Goal: Task Accomplishment & Management: Complete application form

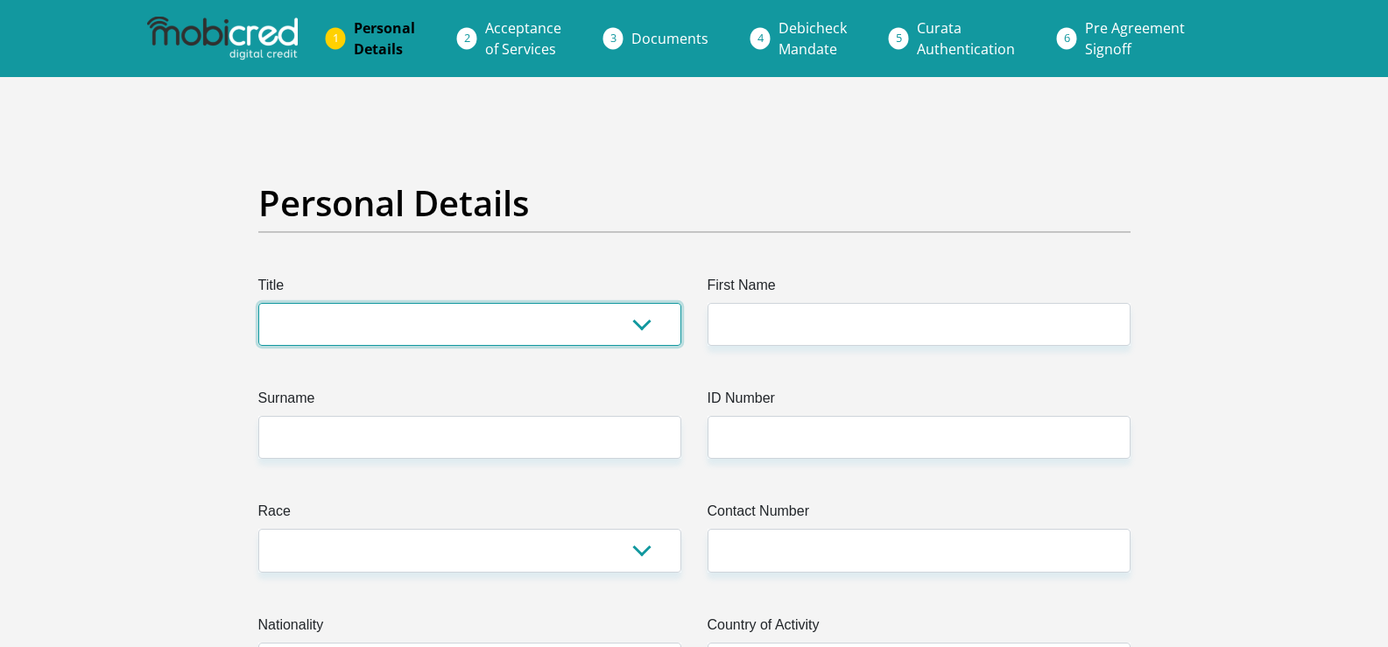
click at [651, 332] on select "Mr Ms Mrs Dr [PERSON_NAME]" at bounding box center [469, 324] width 423 height 43
select select "Mr"
click at [258, 303] on select "Mr Ms Mrs Dr [PERSON_NAME]" at bounding box center [469, 324] width 423 height 43
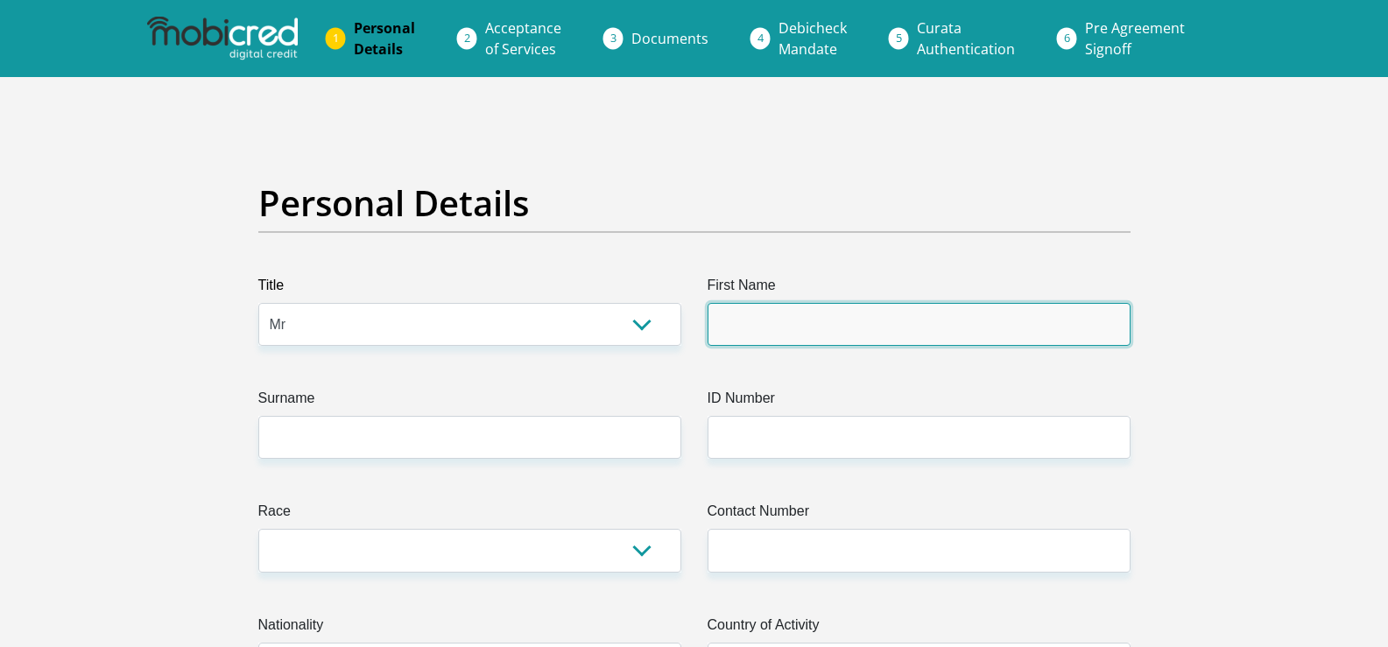
click at [858, 320] on input "First Name" at bounding box center [918, 324] width 423 height 43
type input "Sibusiso"
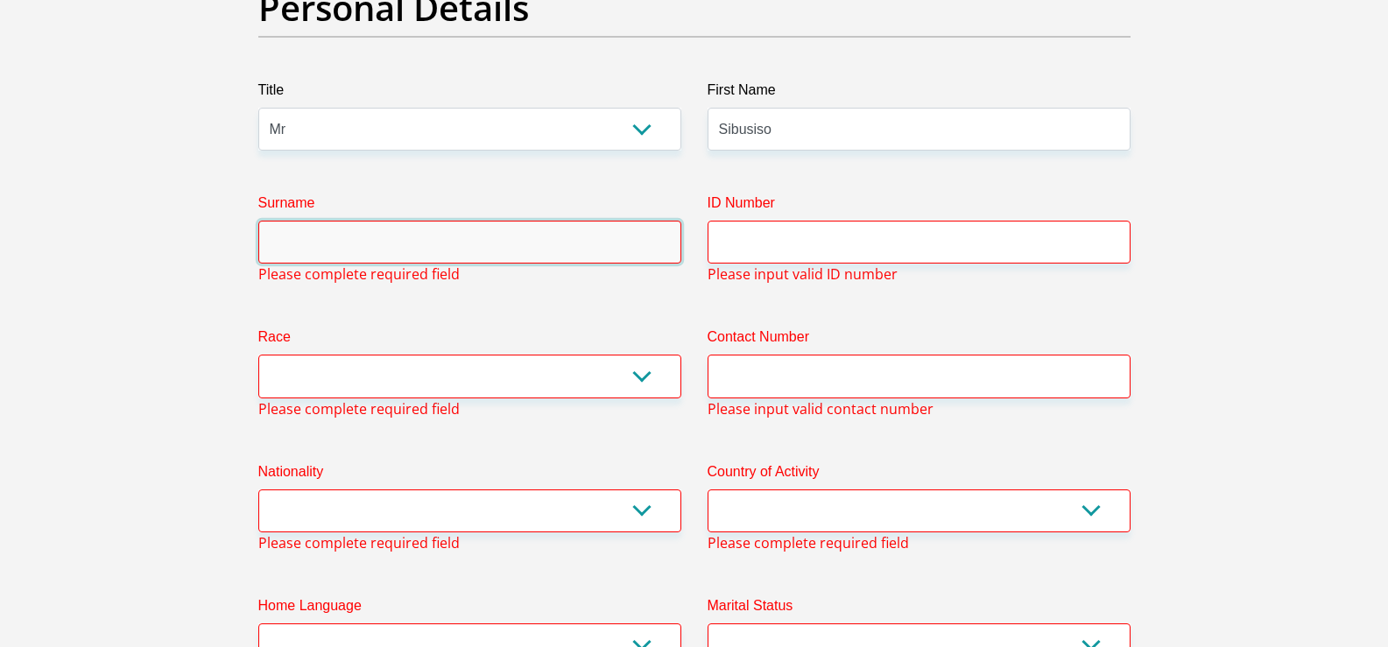
scroll to position [196, 0]
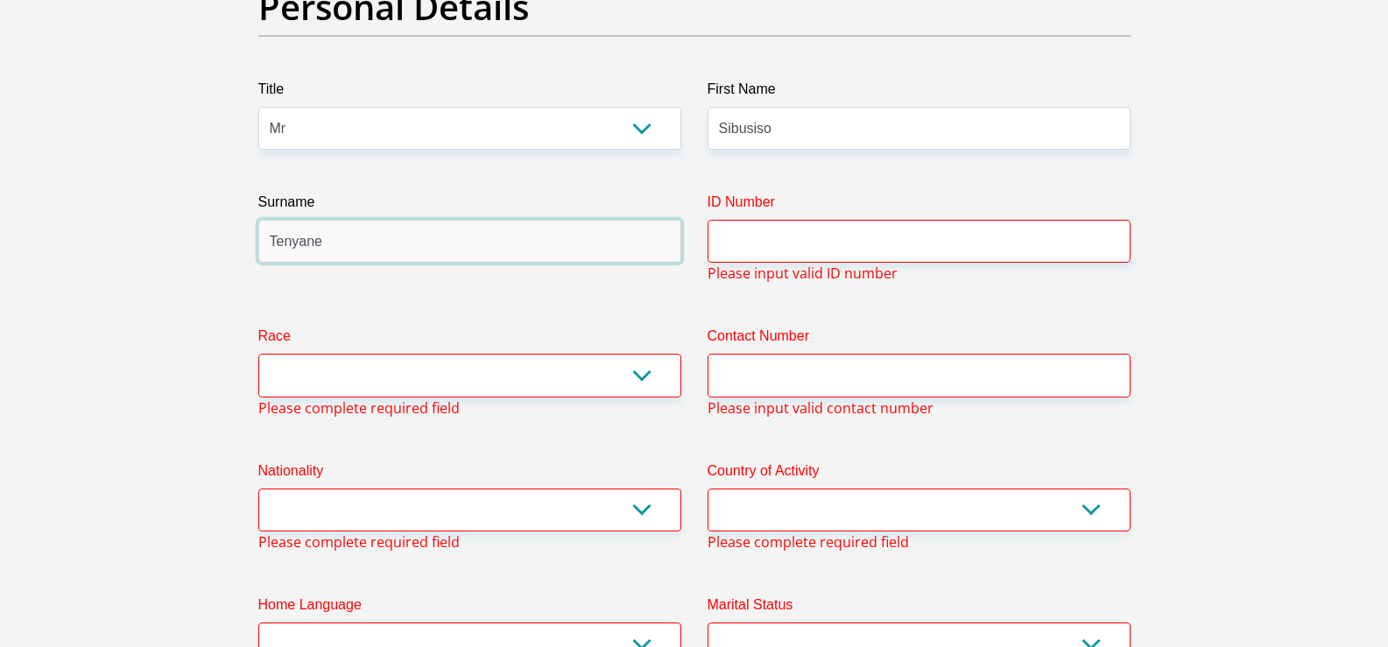
type input "Tenyane"
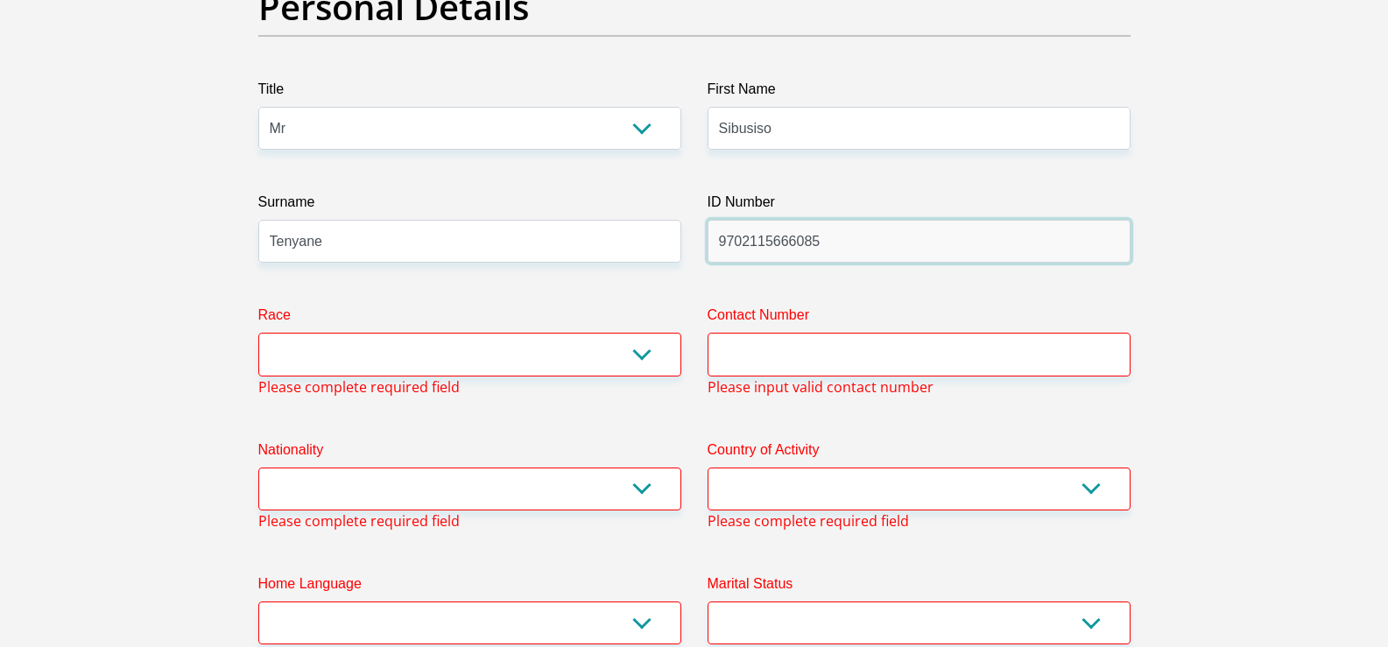
type input "9702115666085"
select select "1"
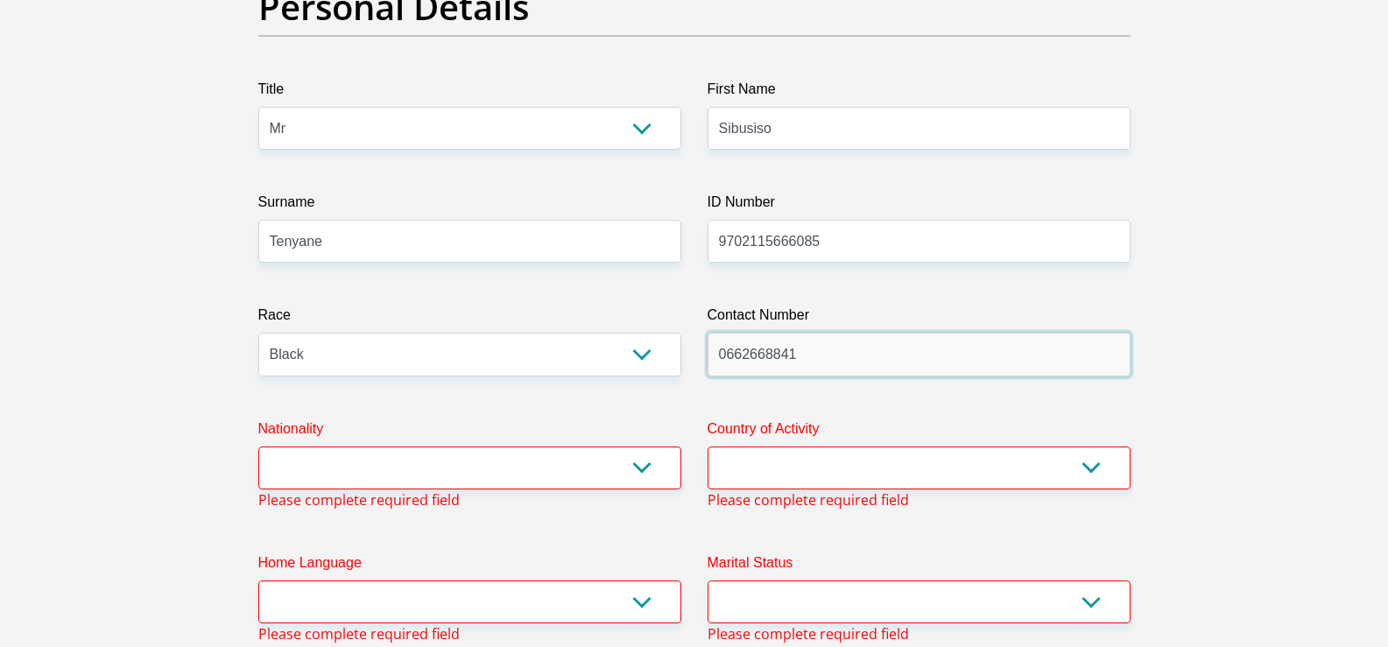
type input "0662668841"
select select "ZAF"
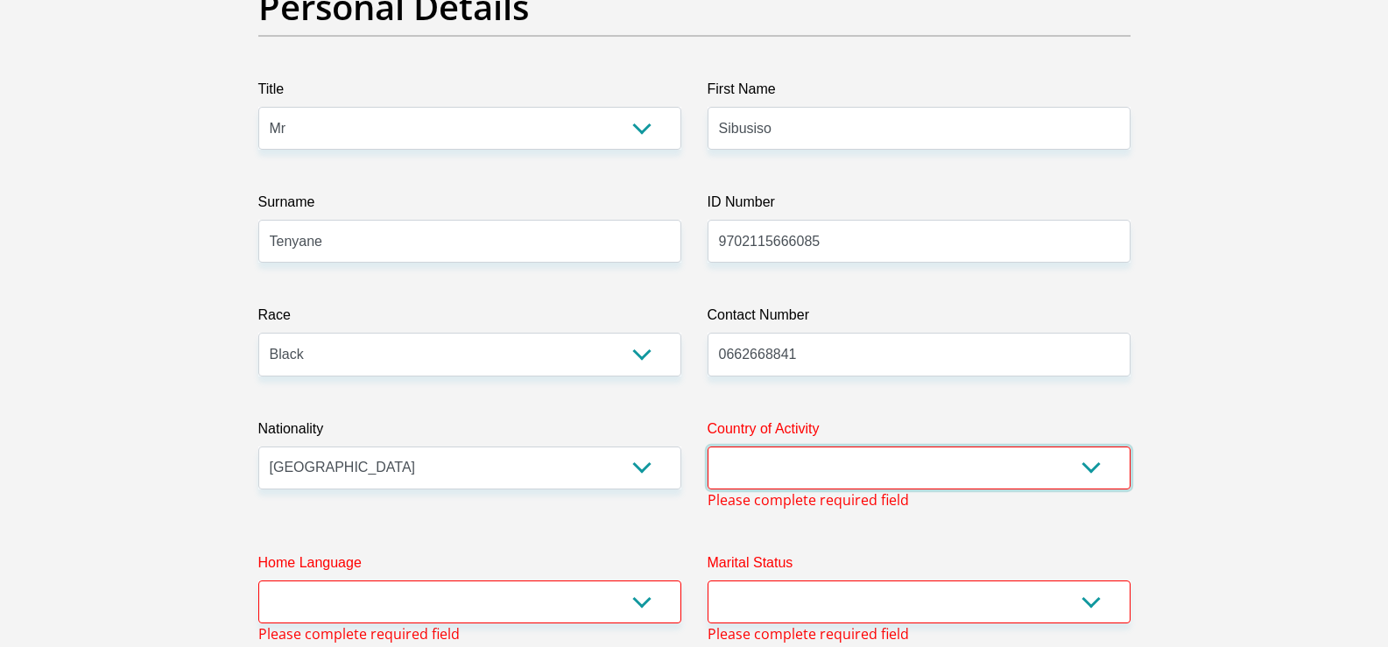
select select "ZAF"
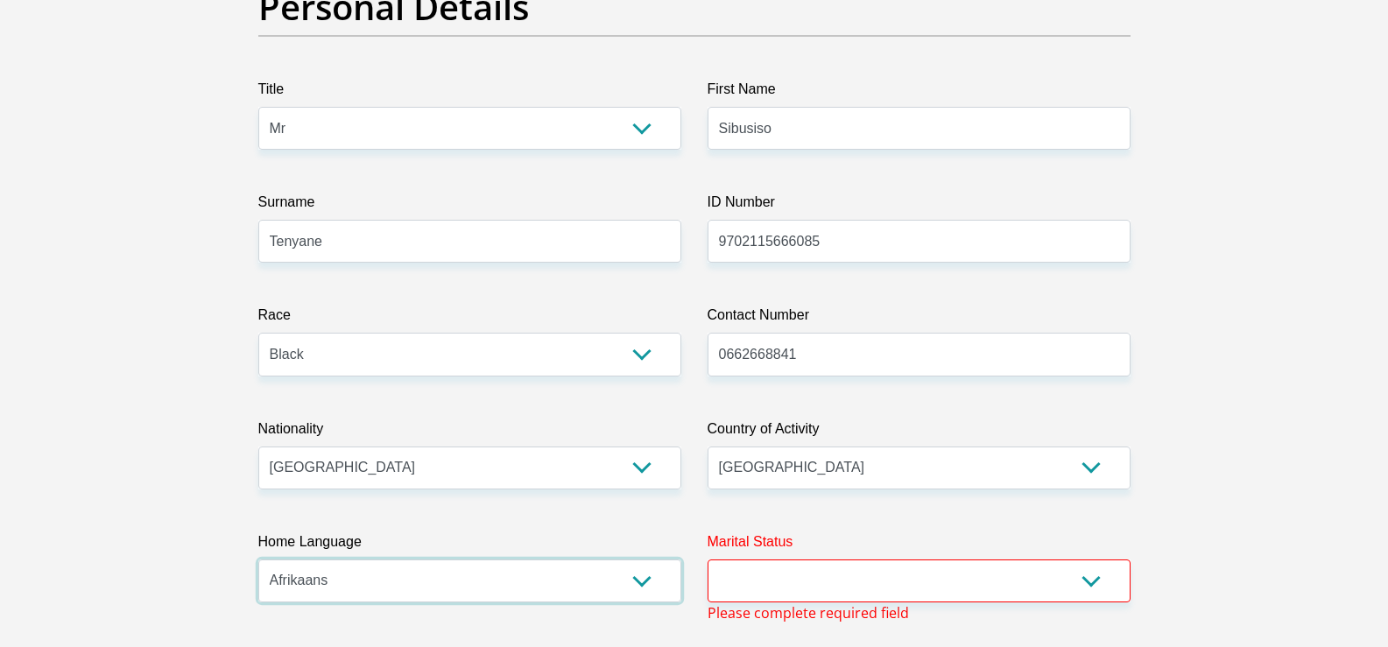
select select "eng"
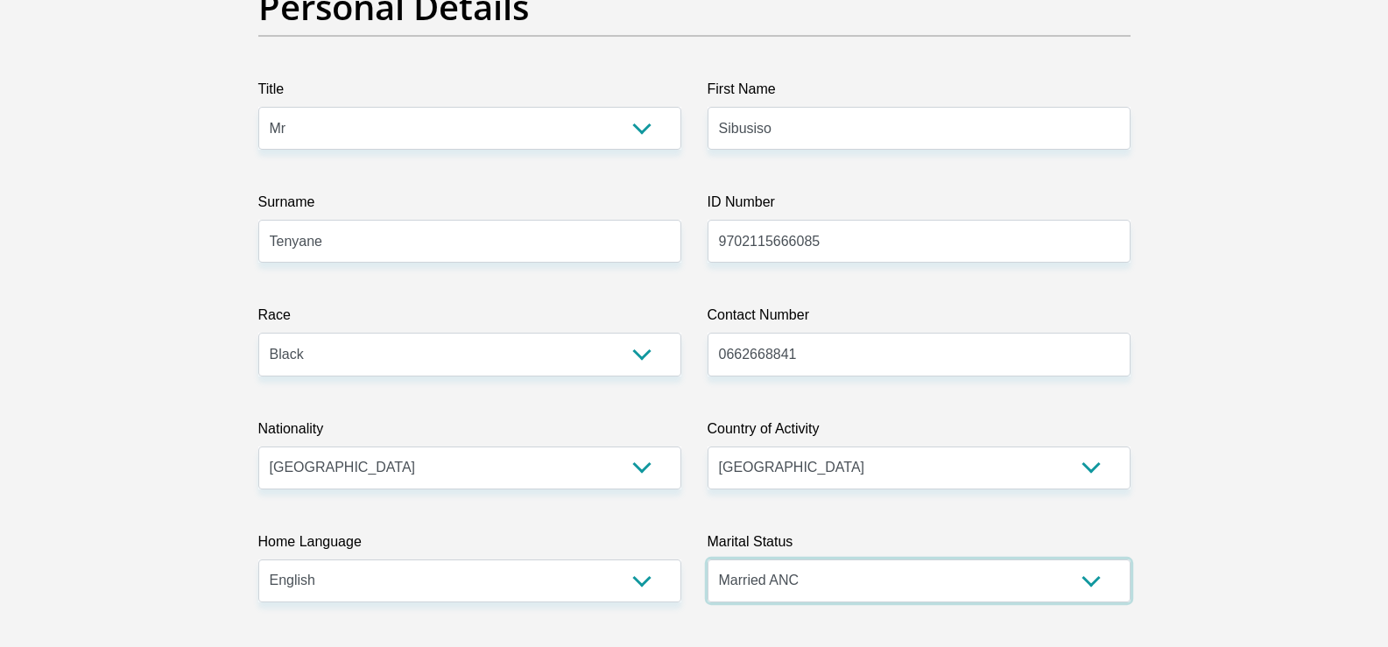
select select "2"
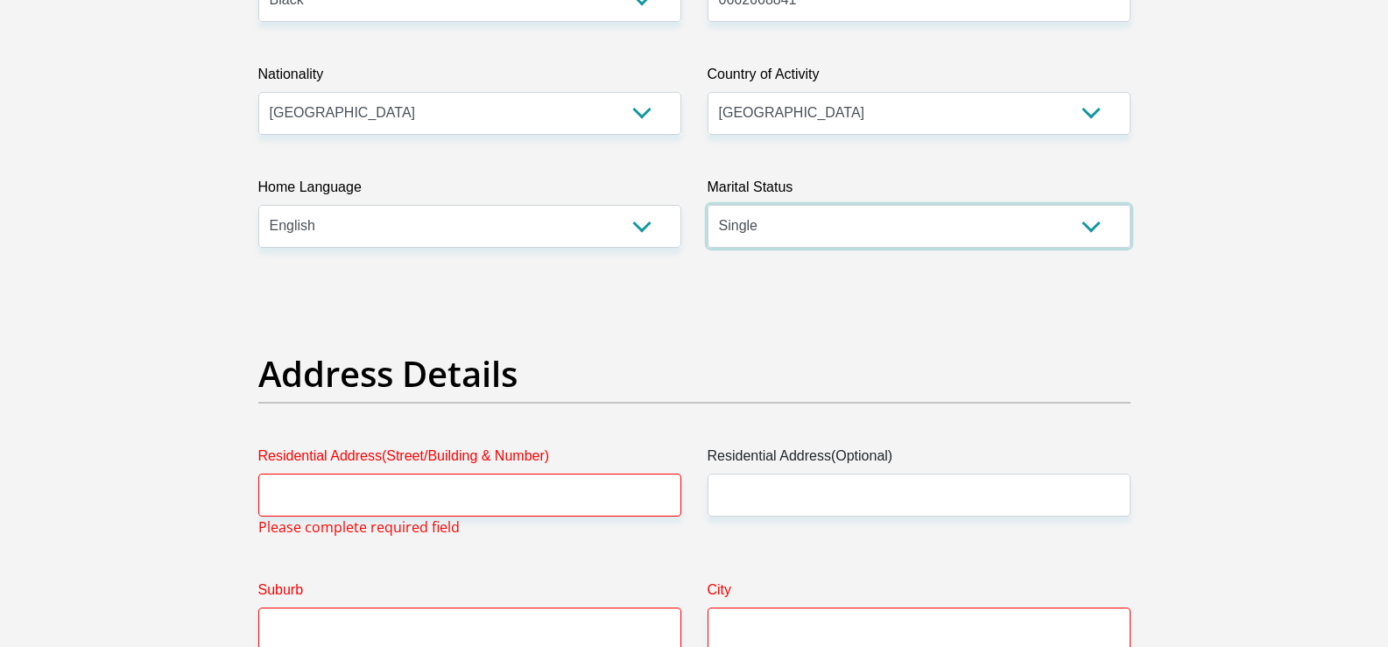
scroll to position [721, 0]
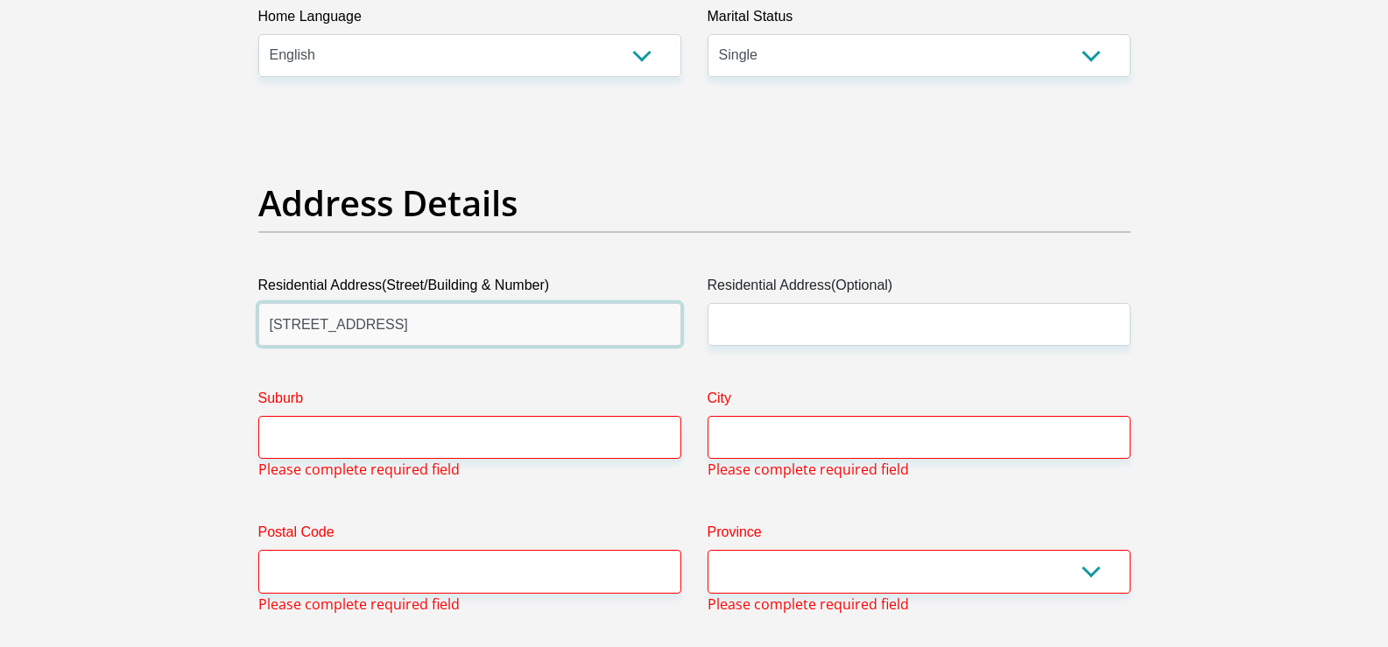
type input "[STREET_ADDRESS]"
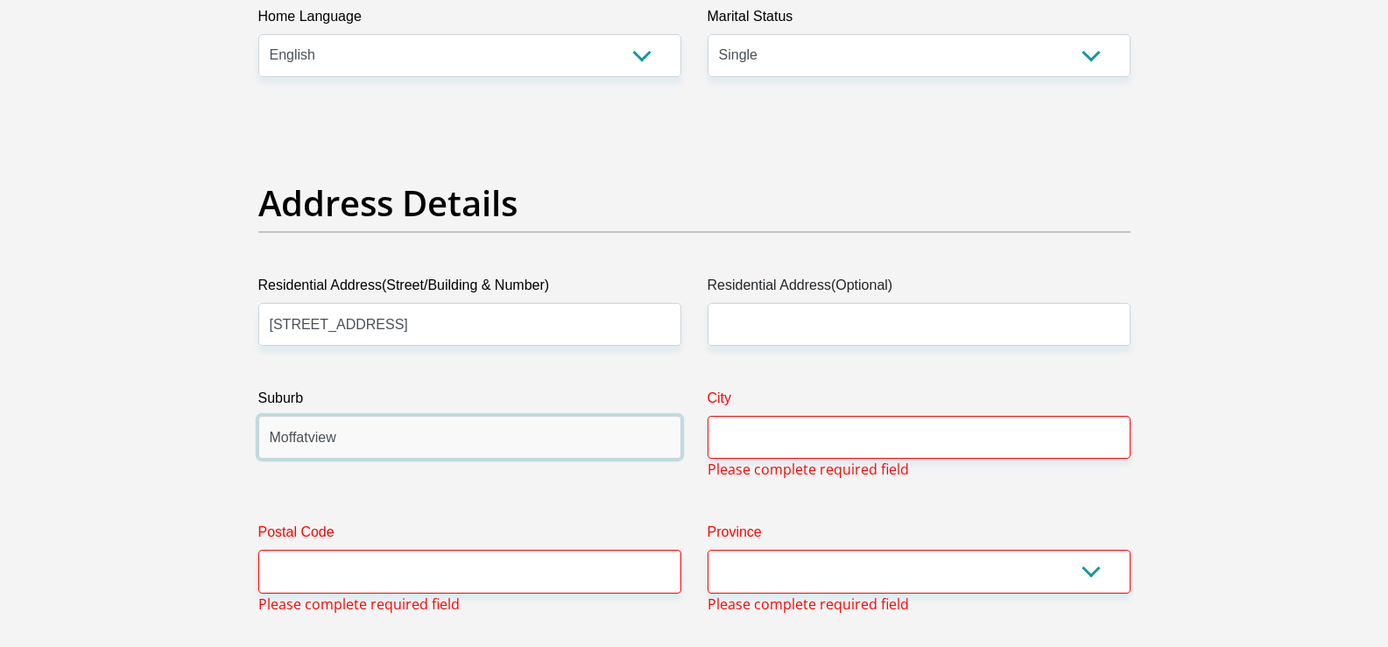
type input "Moffatview"
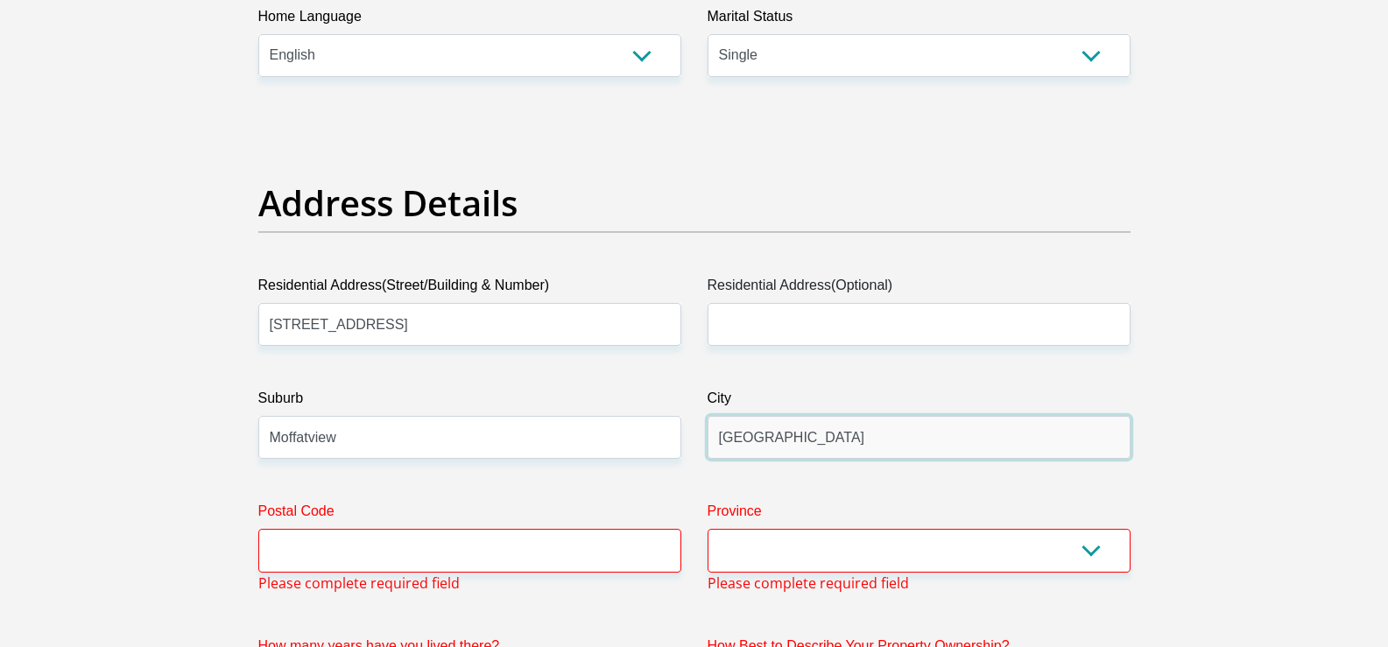
type input "[GEOGRAPHIC_DATA]"
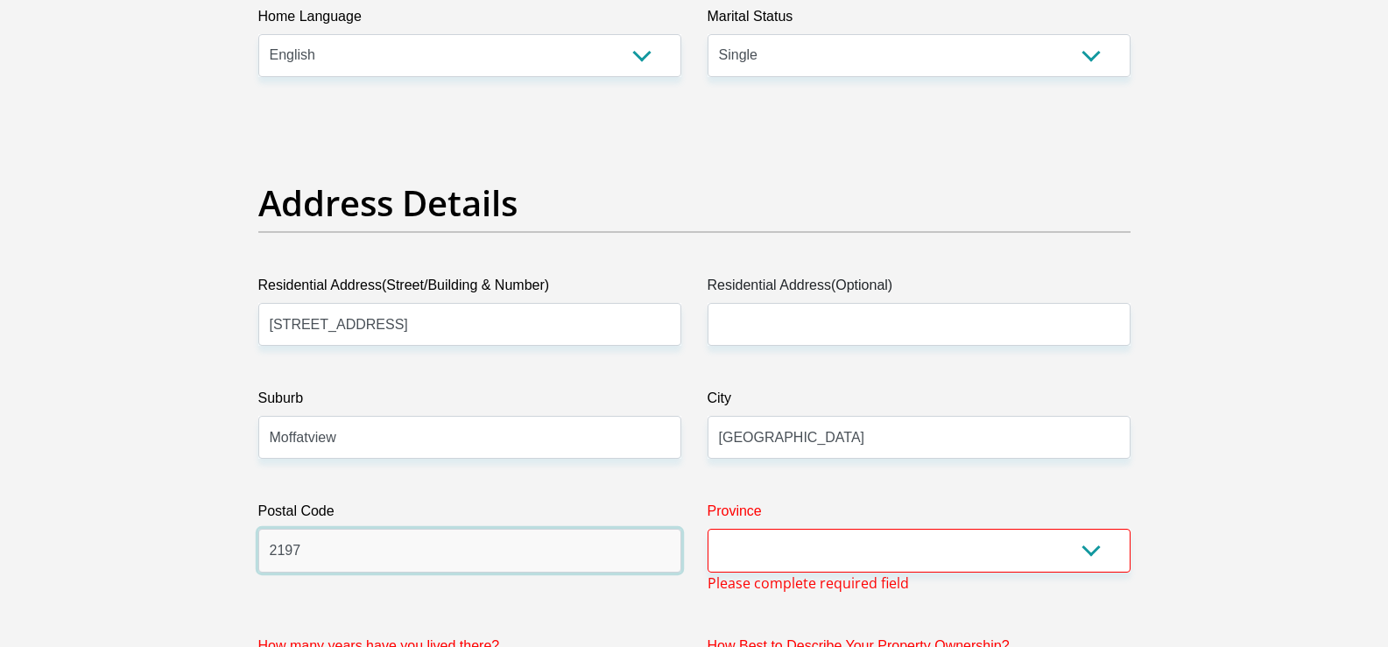
type input "2197"
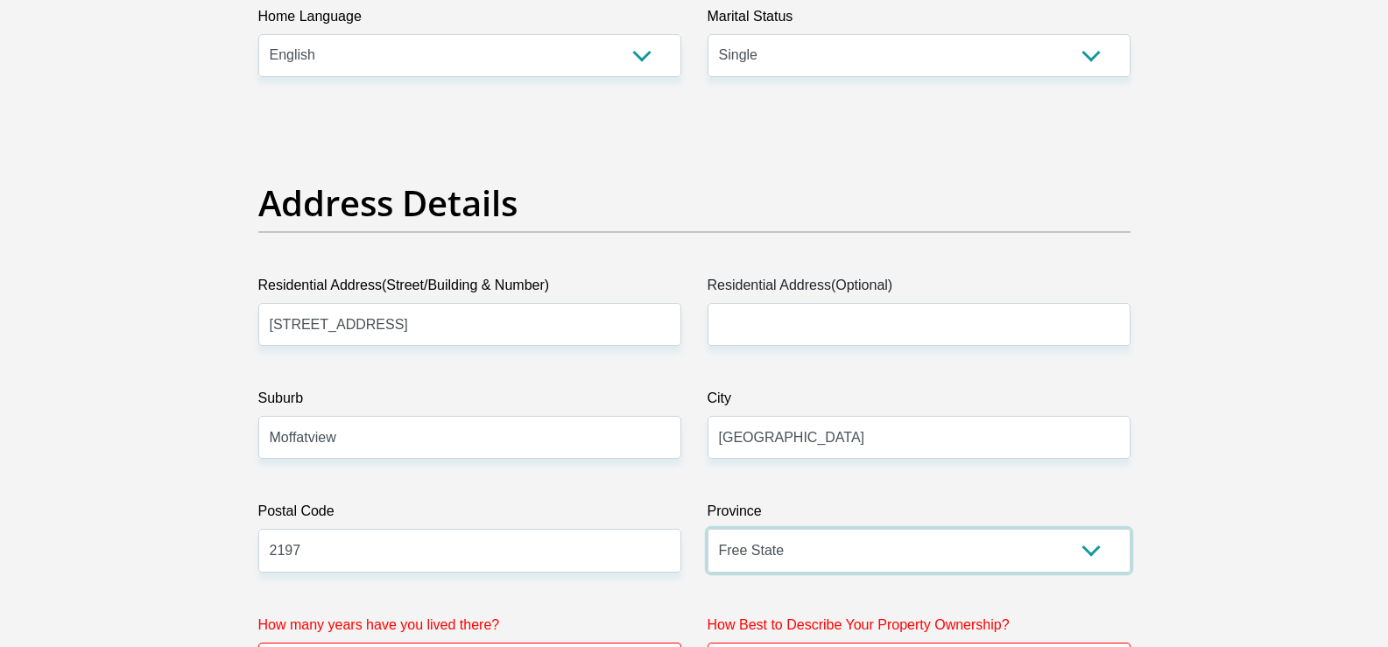
select select "Gauteng"
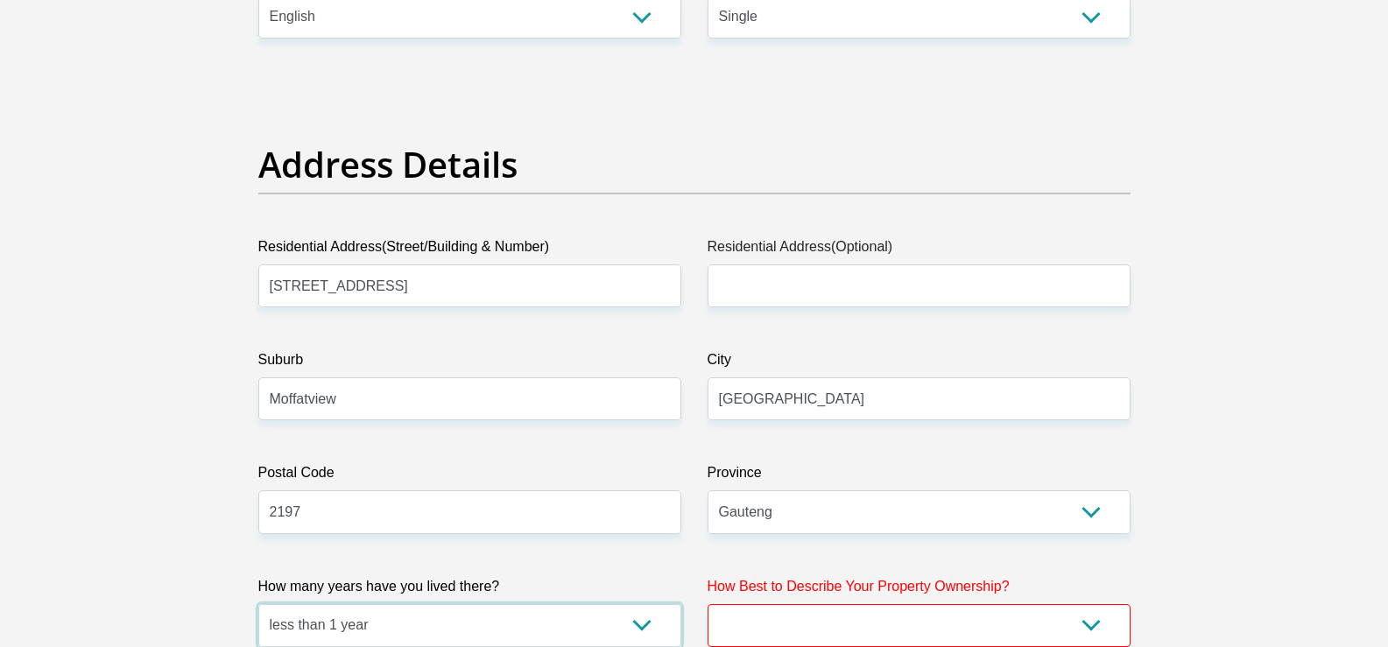
select select "2"
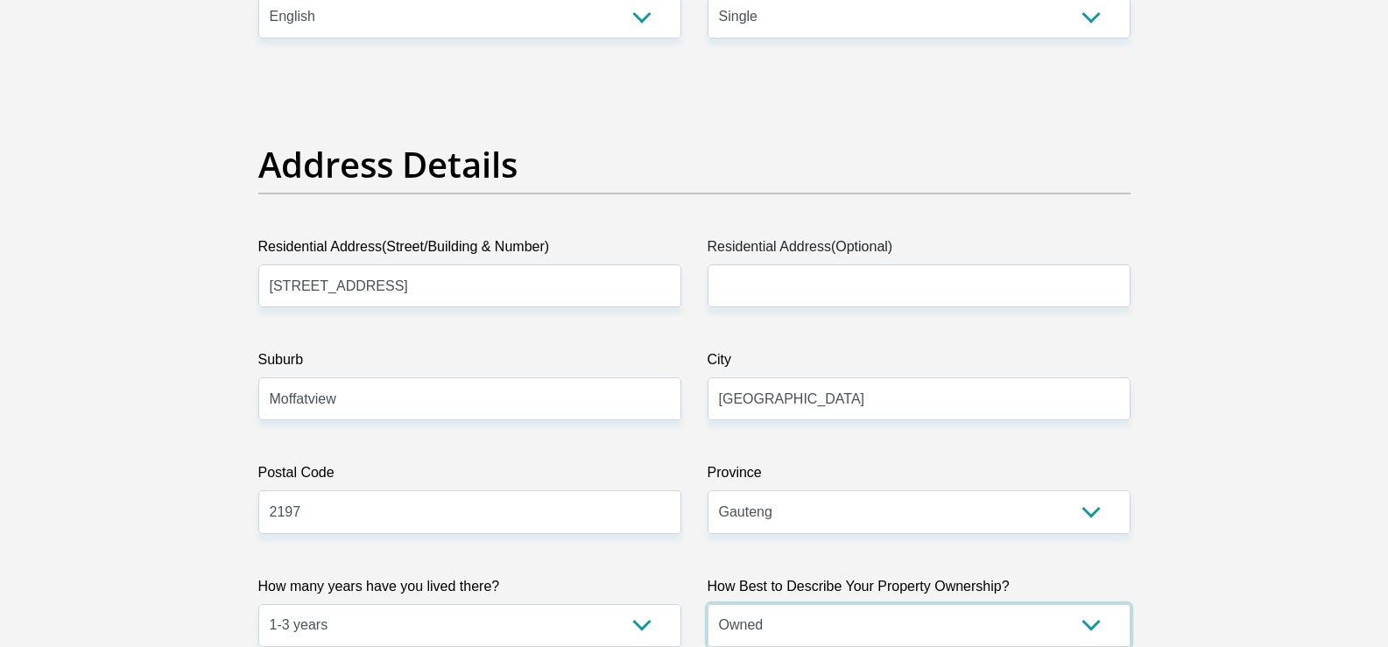
select select "Rented"
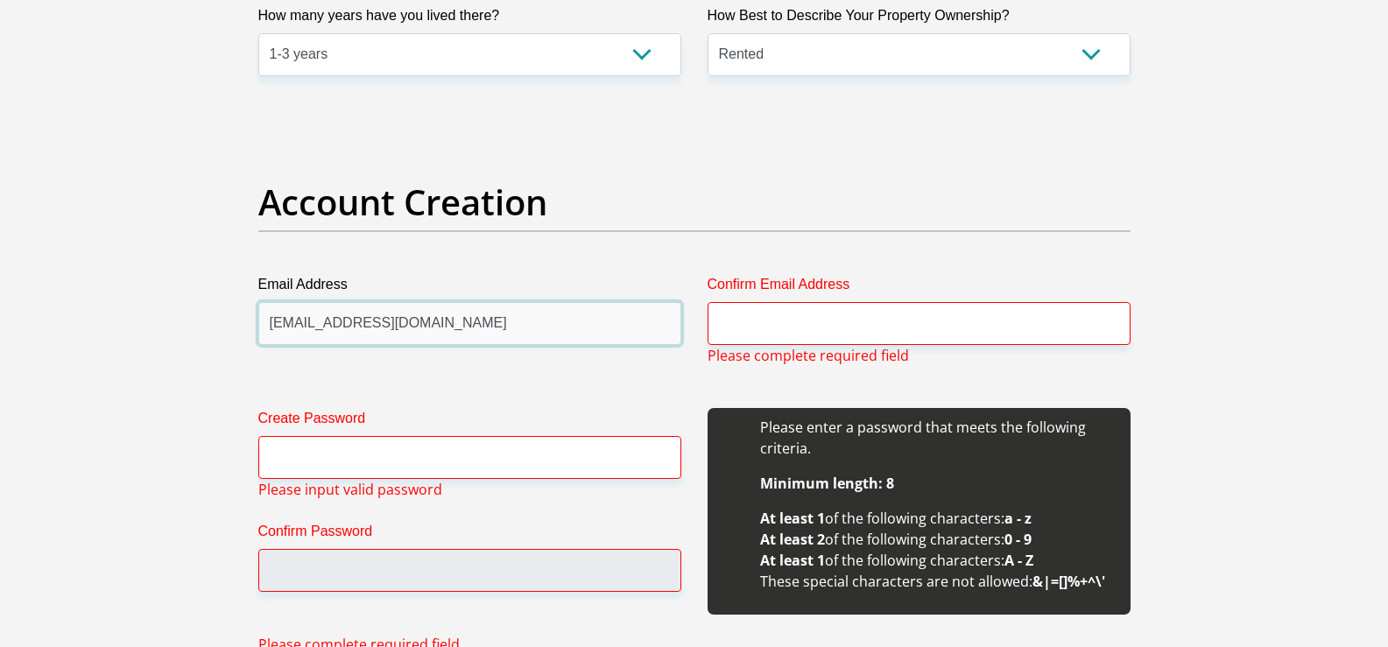
type input "[EMAIL_ADDRESS][DOMAIN_NAME]"
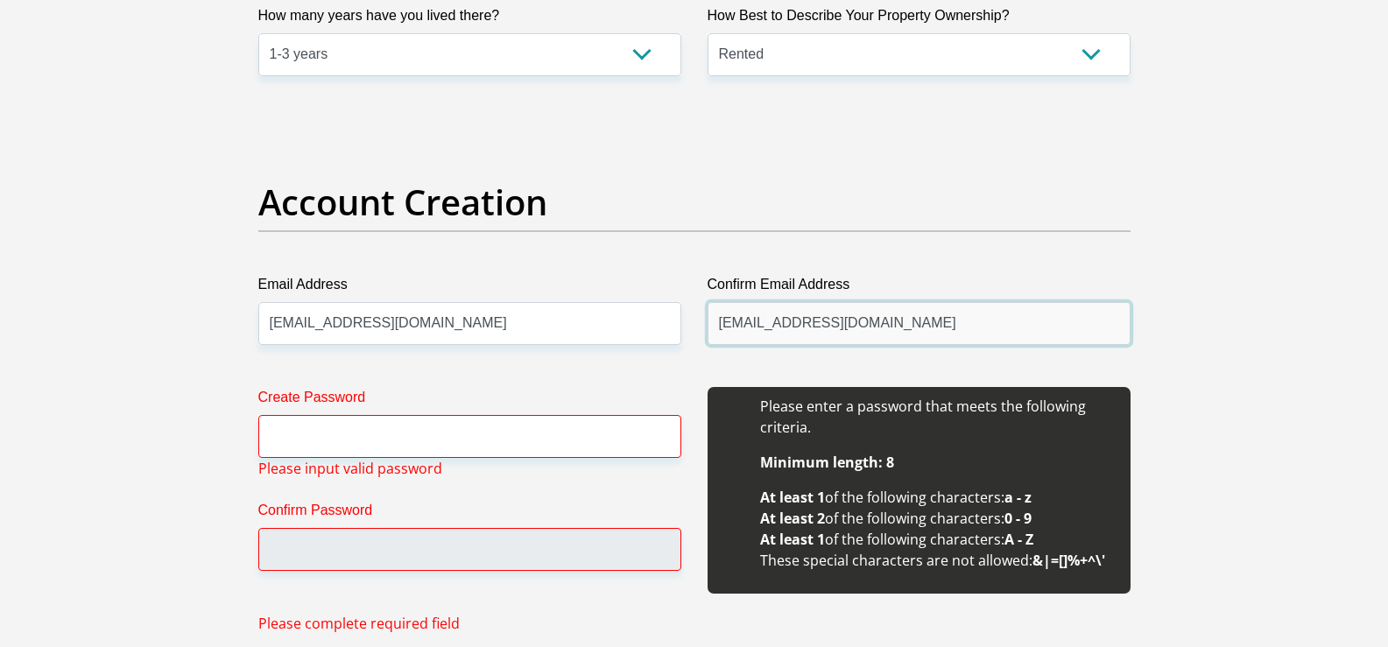
type input "[EMAIL_ADDRESS][DOMAIN_NAME]"
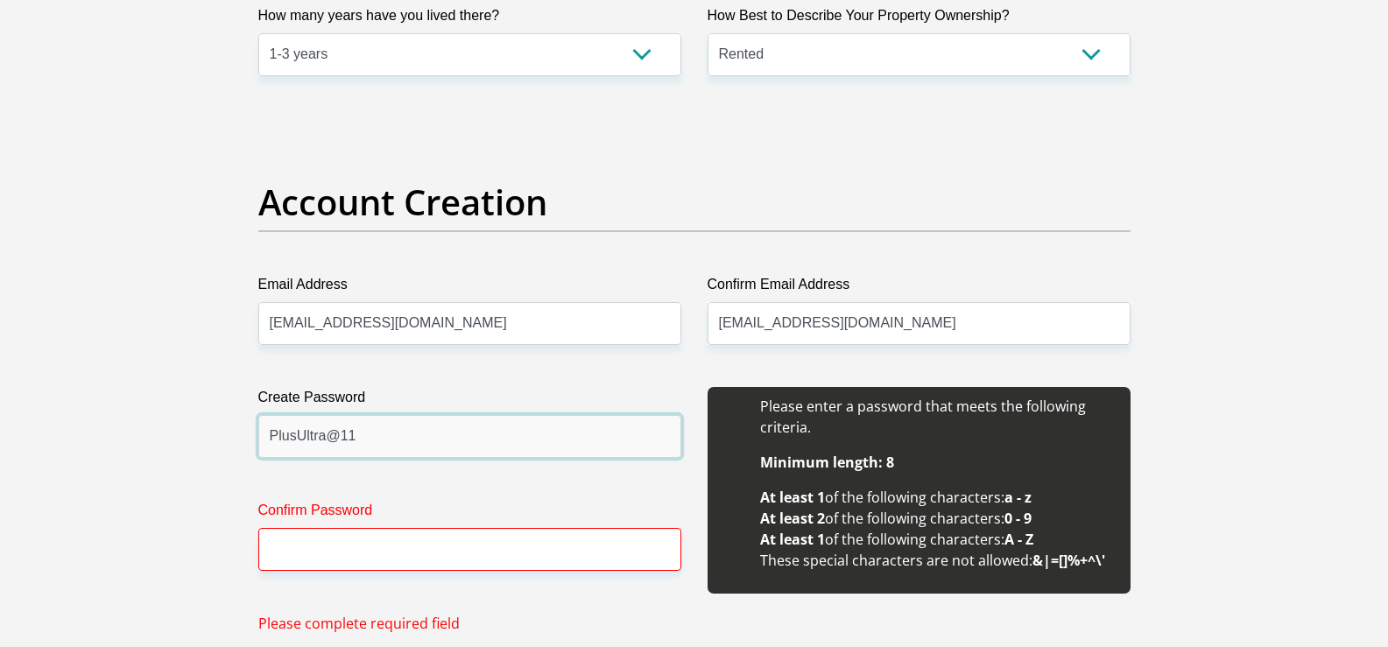
type input "PlusUltra@11"
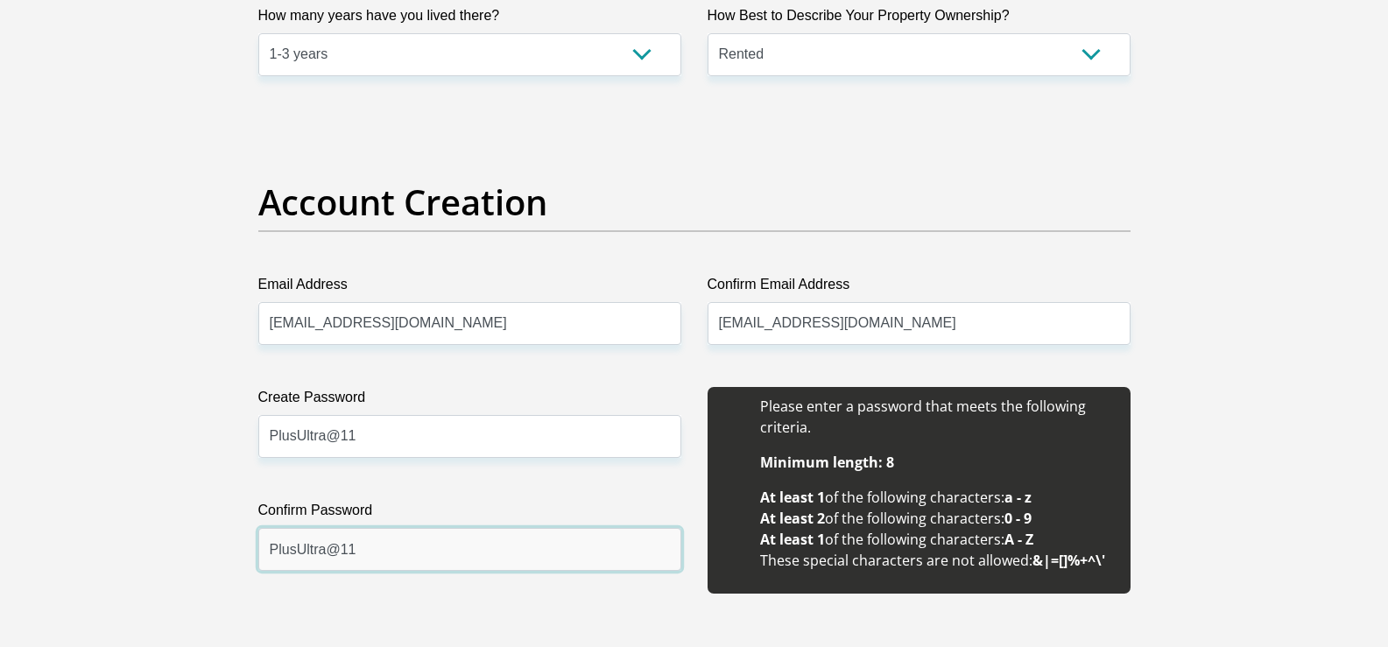
type input "PlusUltra@11"
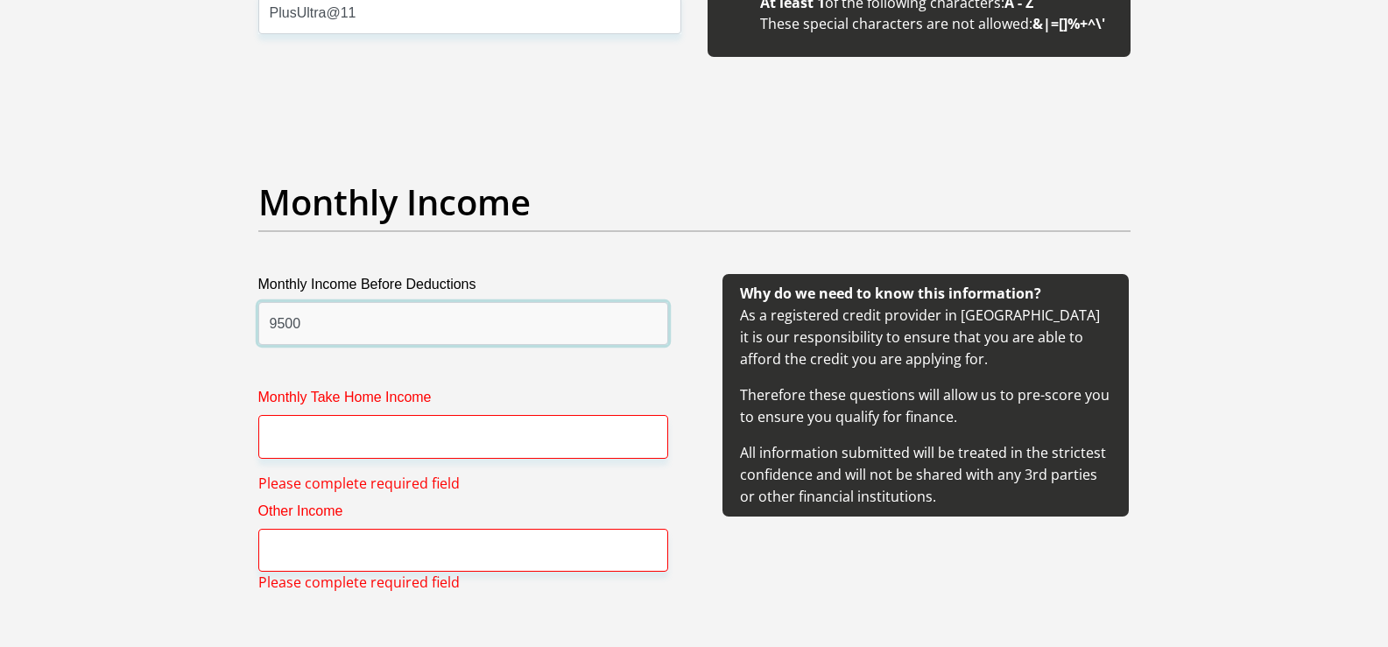
type input "9500"
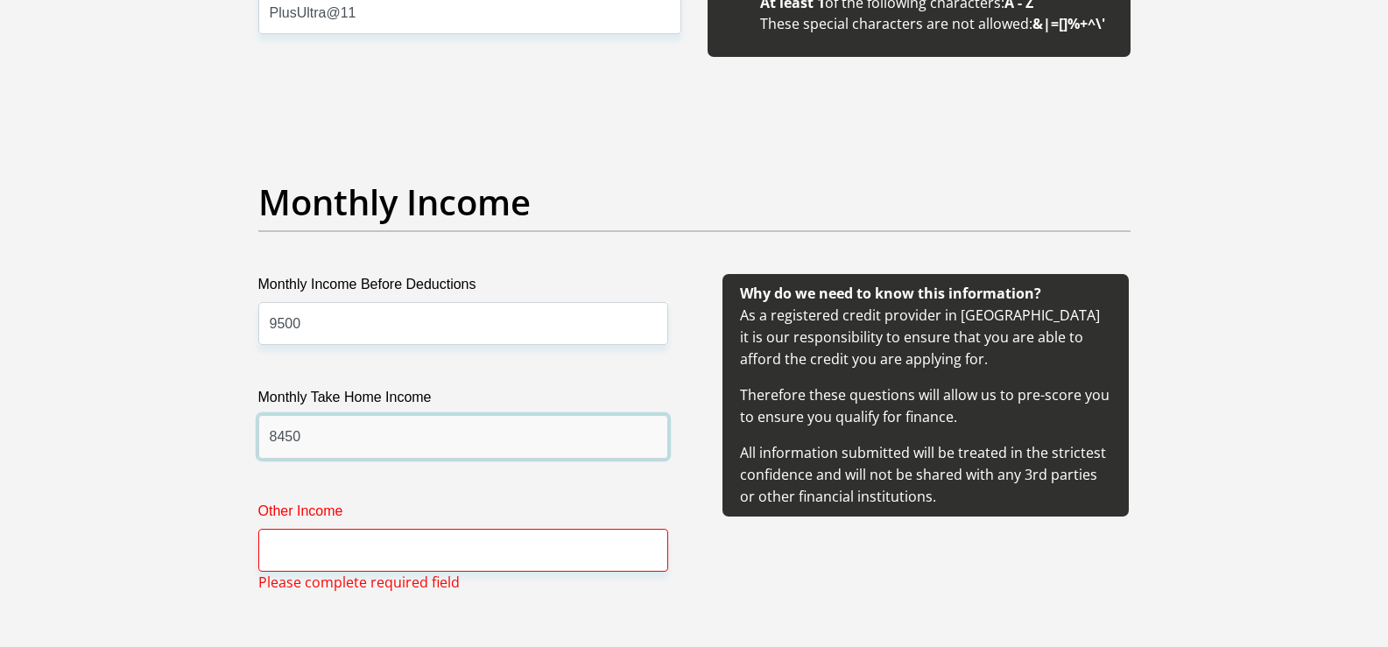
type input "8450"
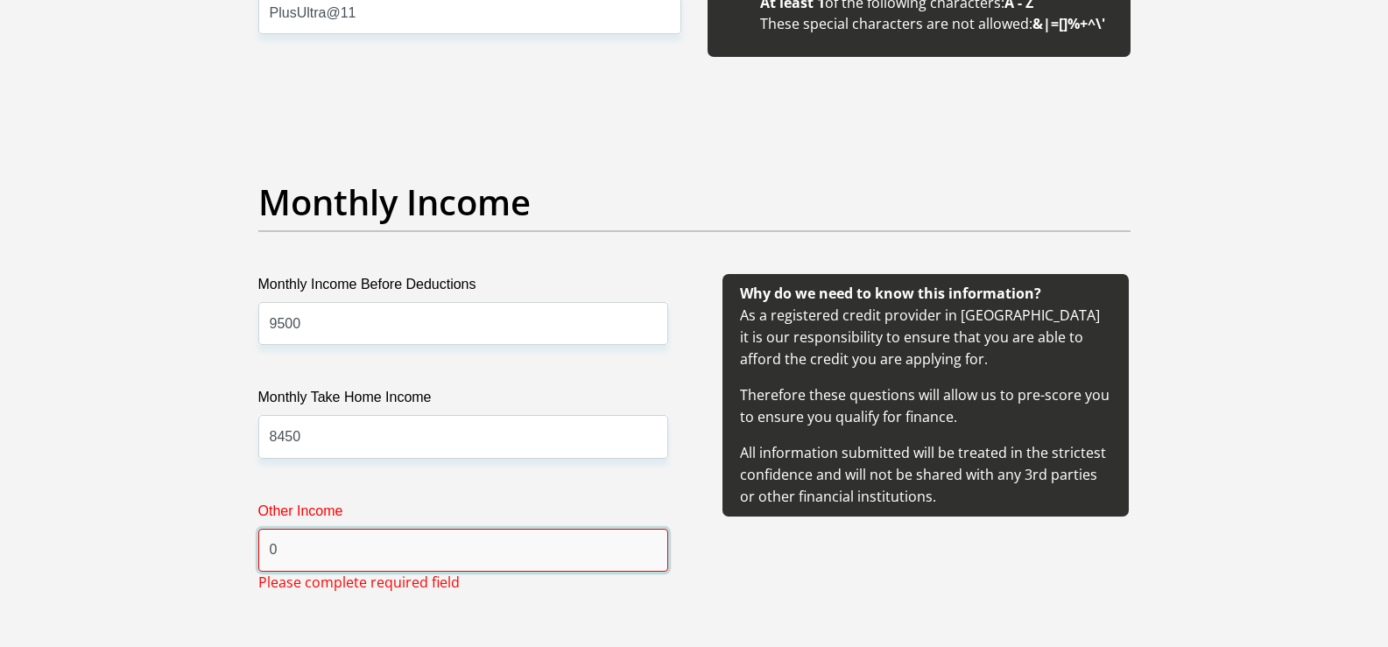
type input "0"
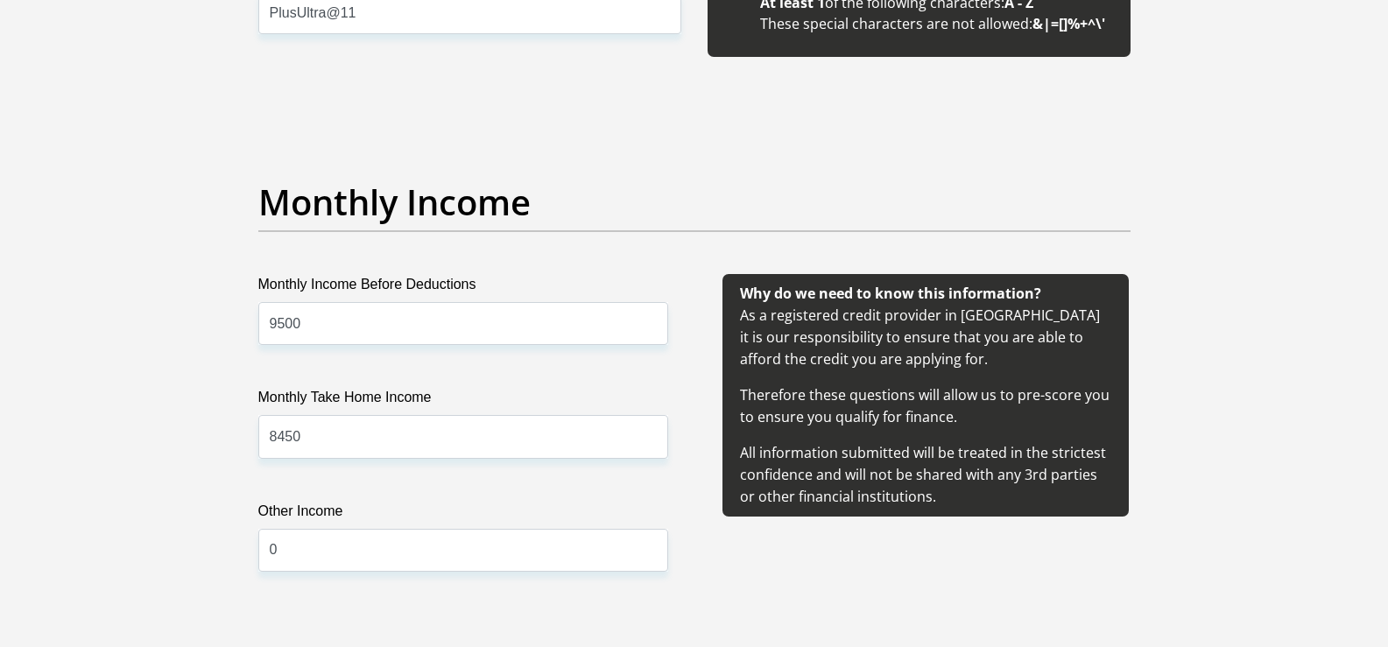
scroll to position [2363, 0]
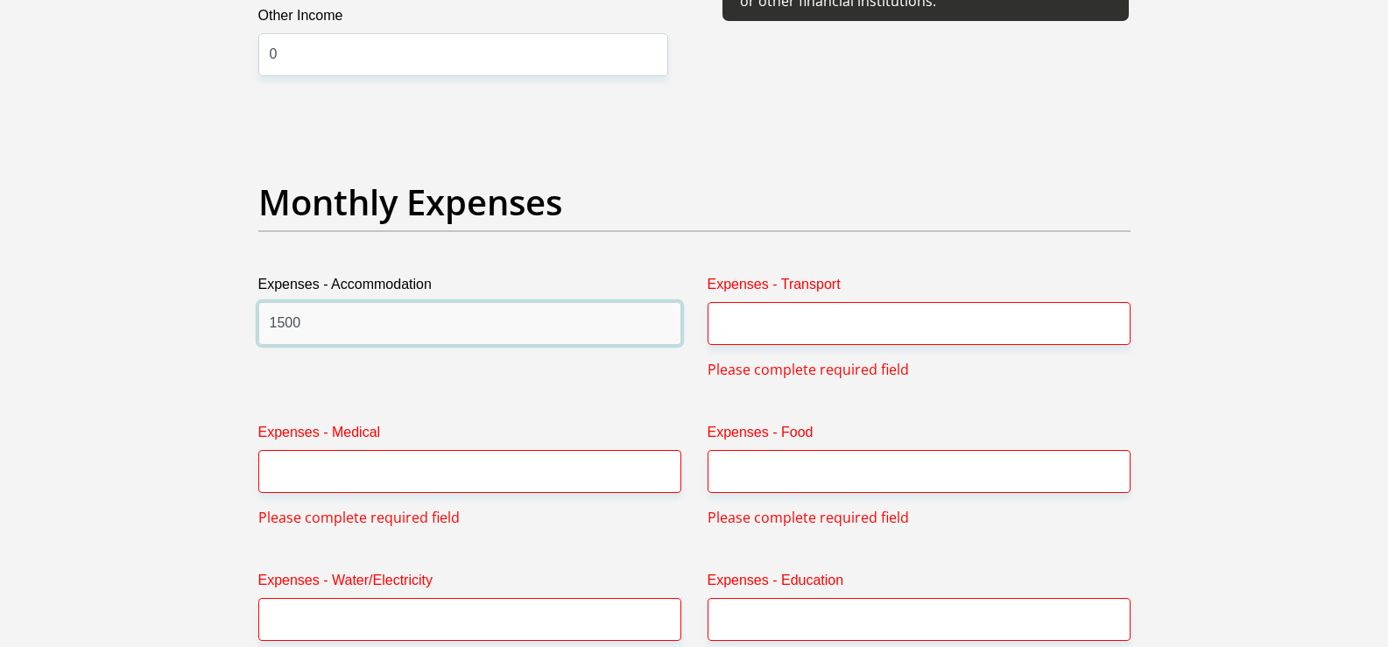
type input "1500"
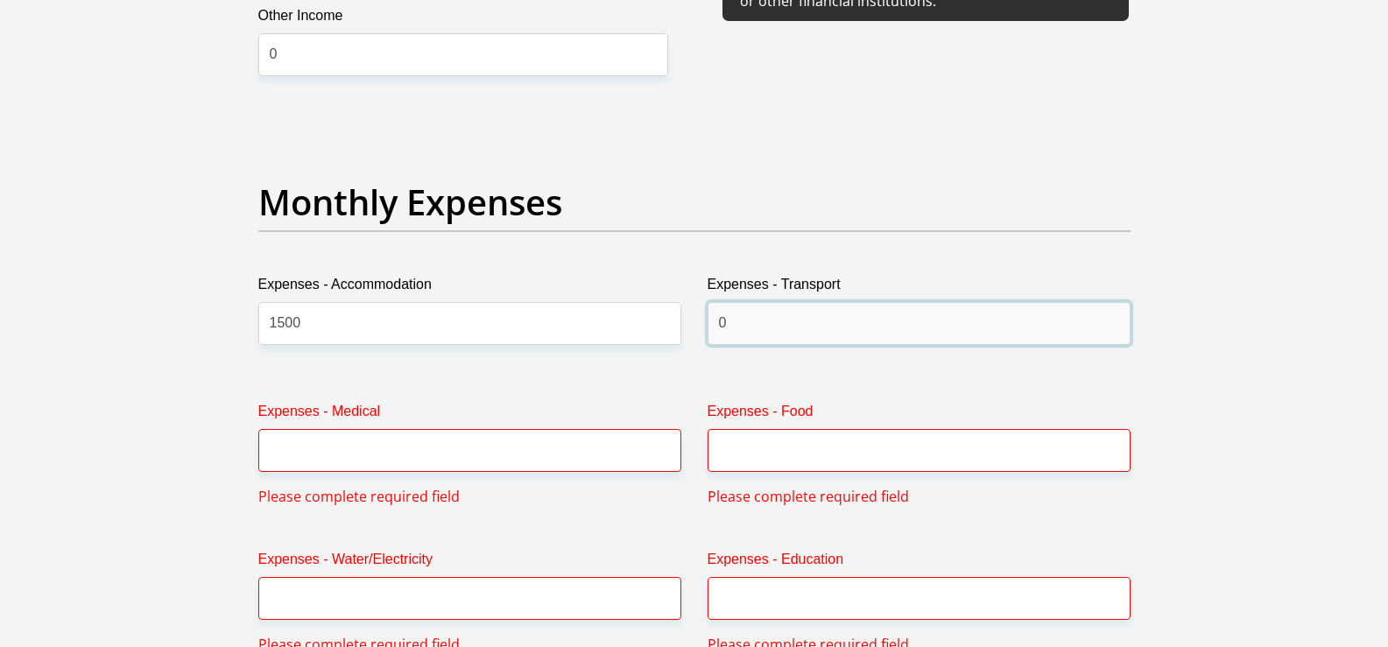
type input "0"
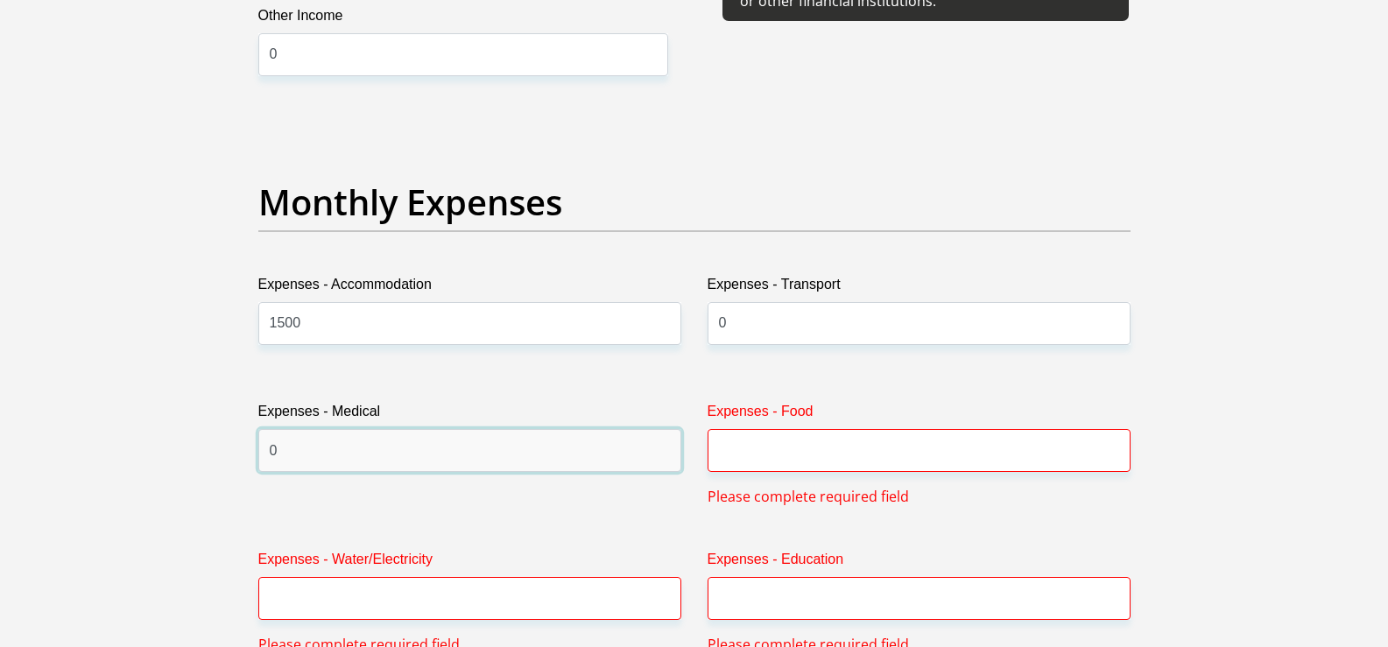
type input "0"
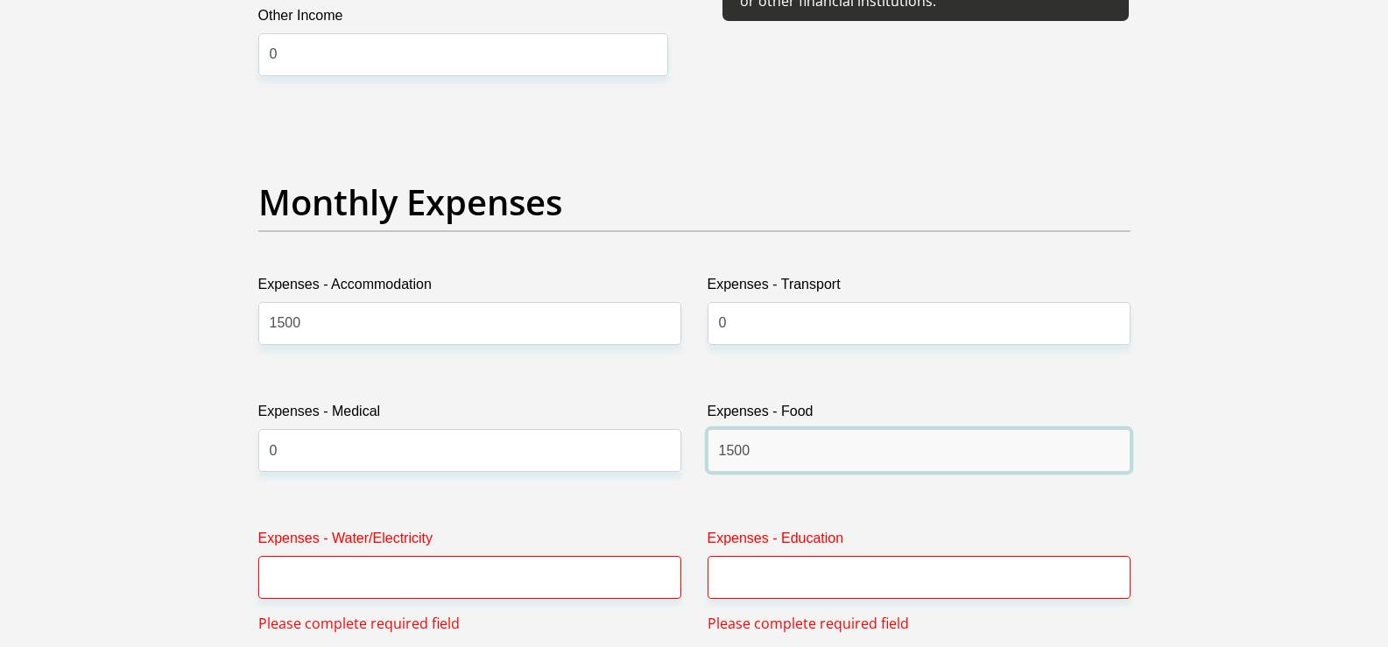
type input "1500"
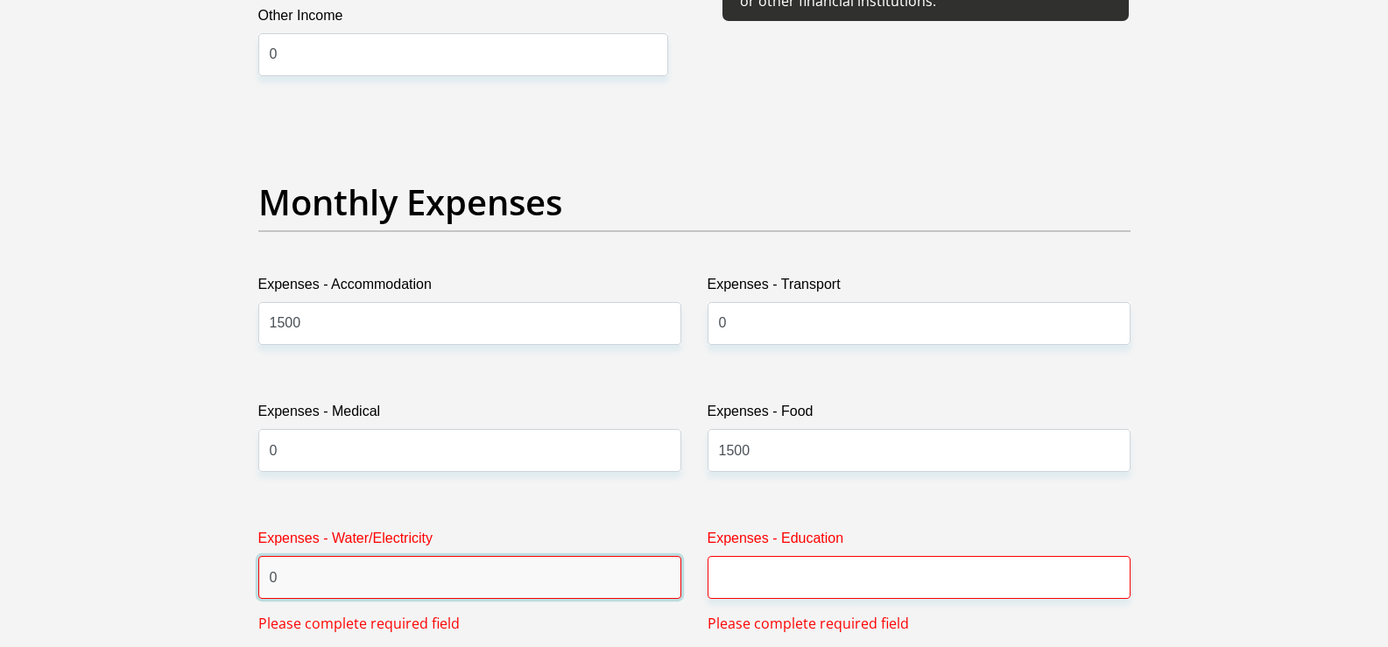
type input "0"
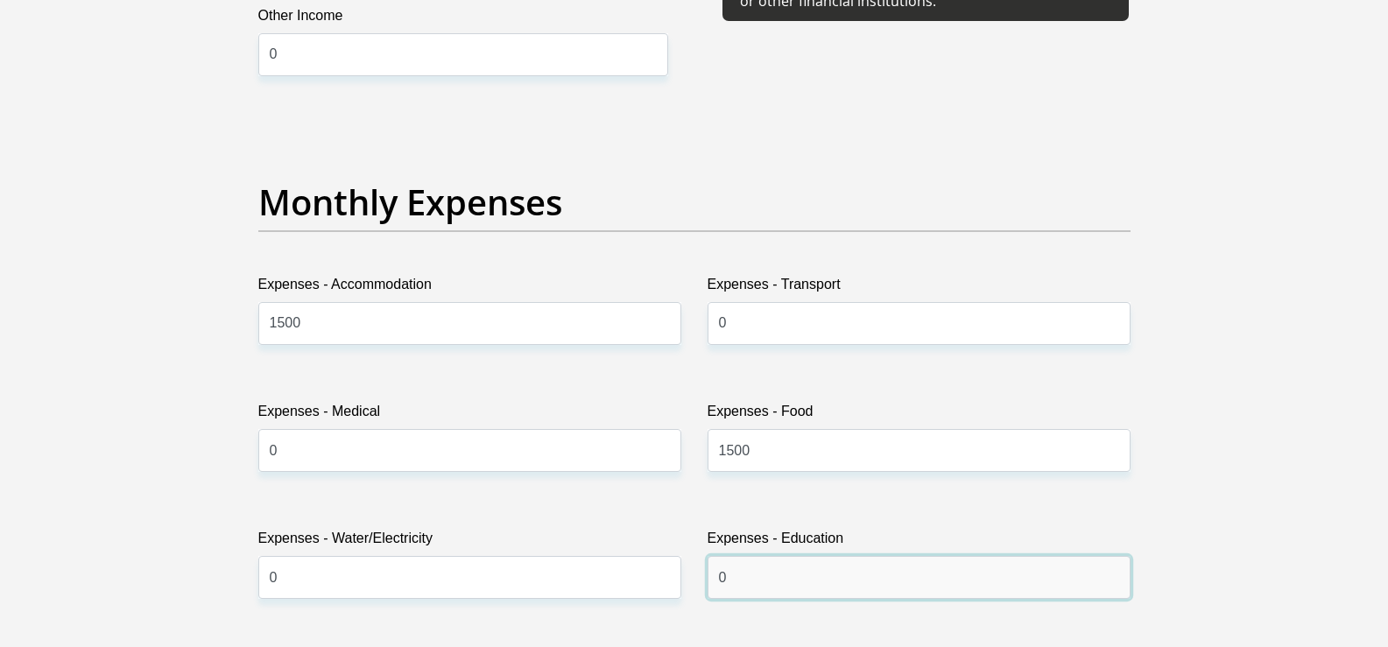
type input "0"
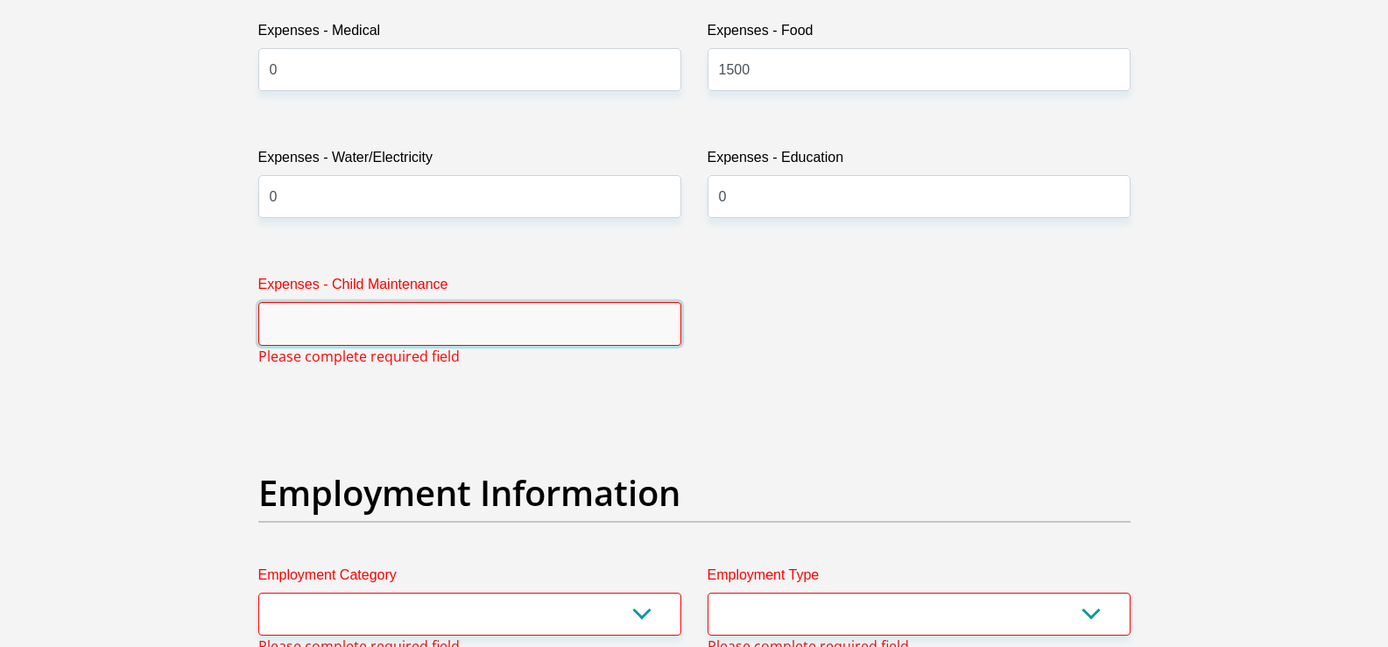
click at [325, 328] on input "Expenses - Child Maintenance" at bounding box center [469, 323] width 423 height 43
type input "0"
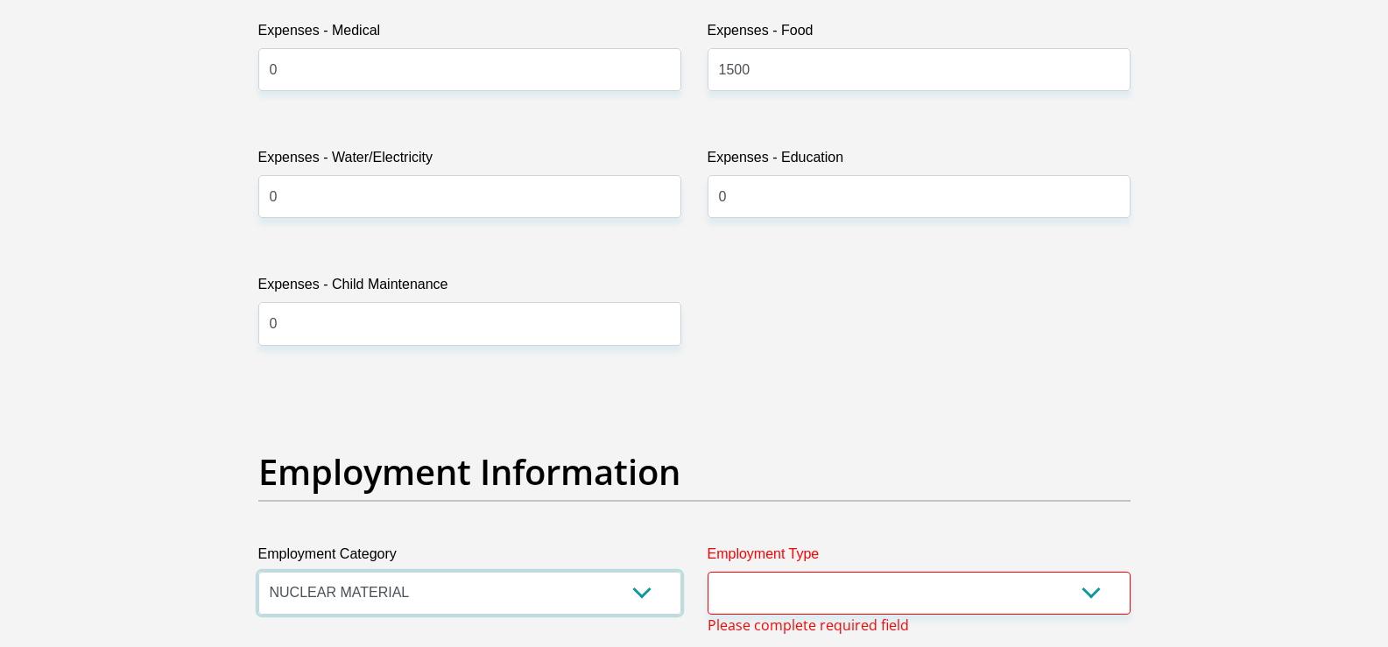
select select "57"
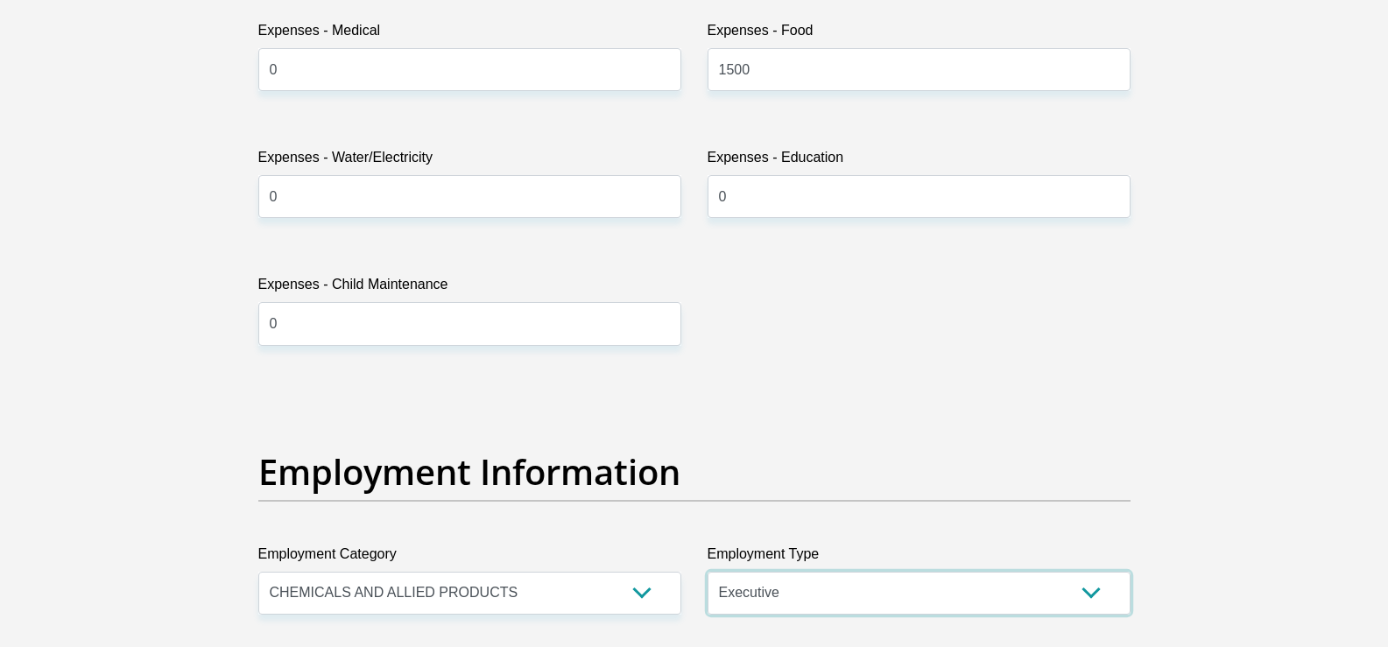
select select "Driver"
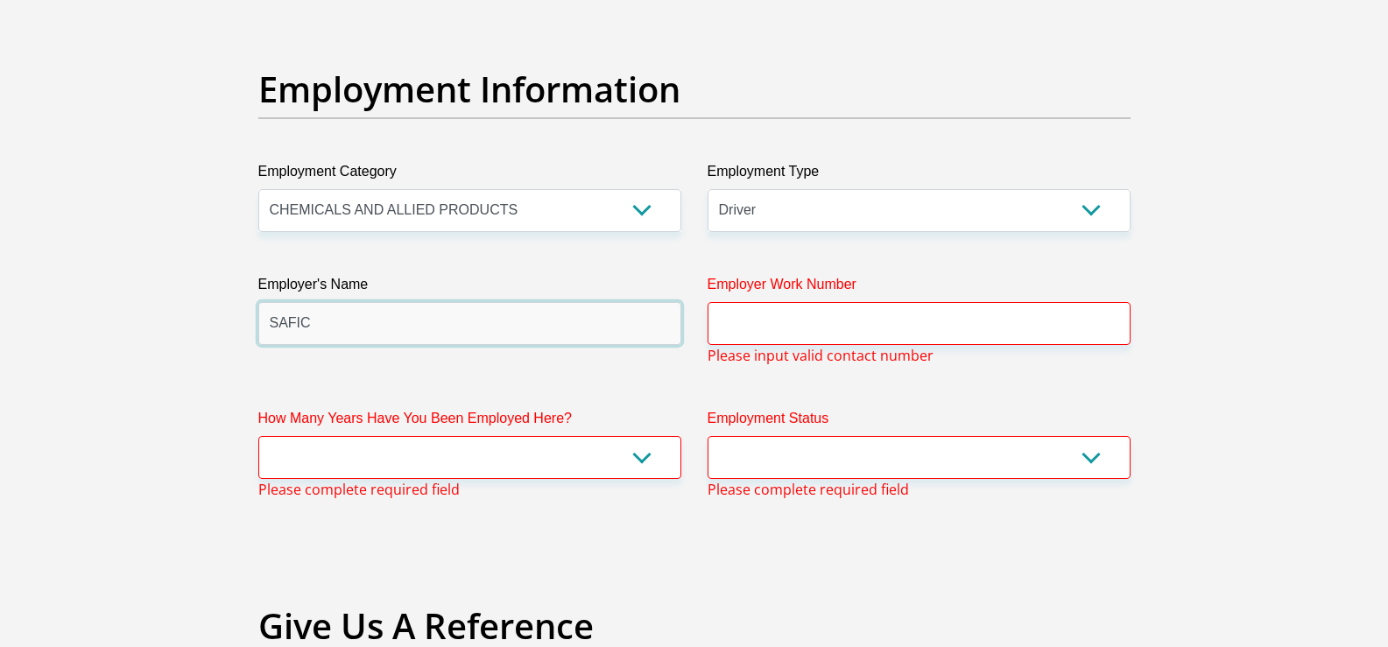
type input "SAFIC"
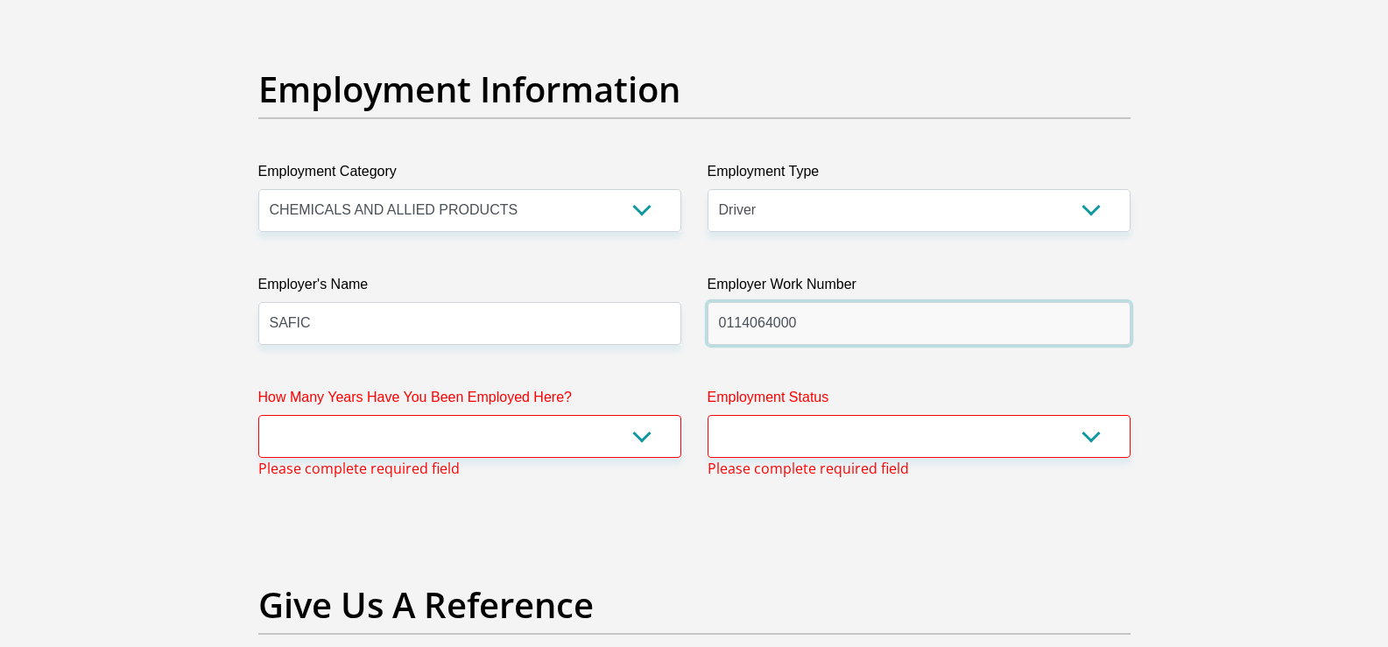
type input "0114064000"
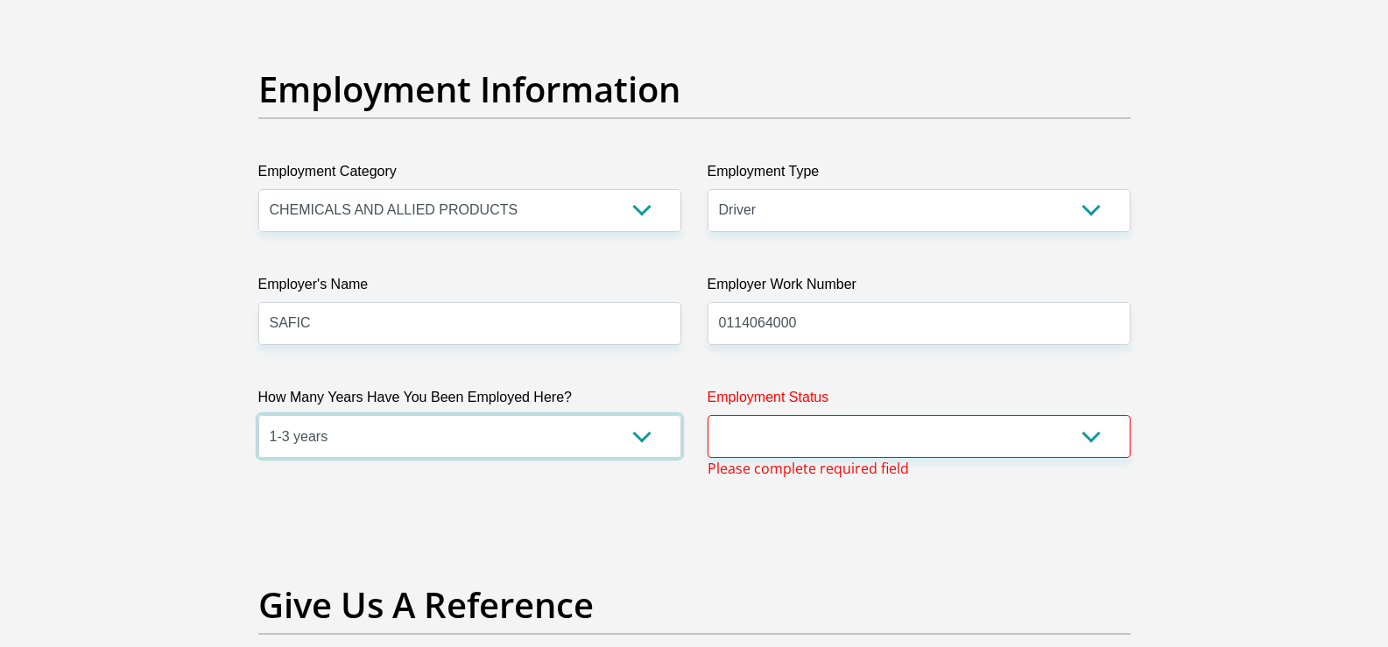
select select "48"
select select "1"
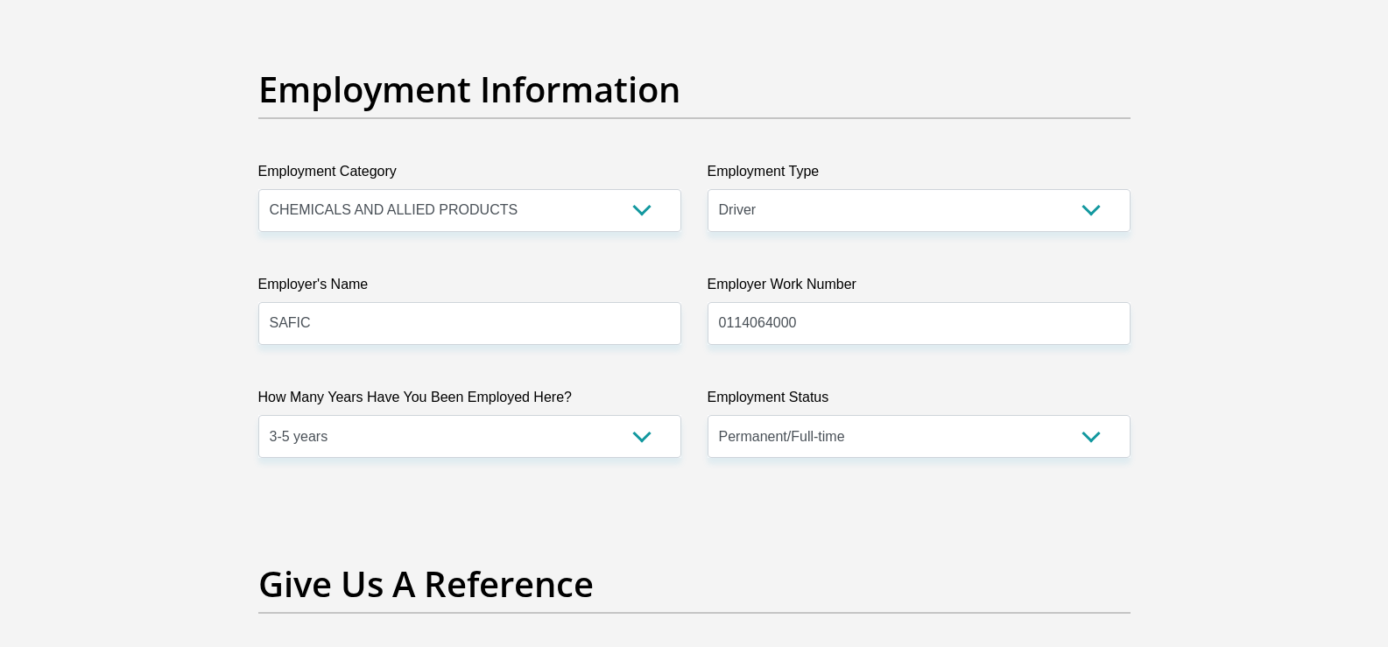
scroll to position [3508, 0]
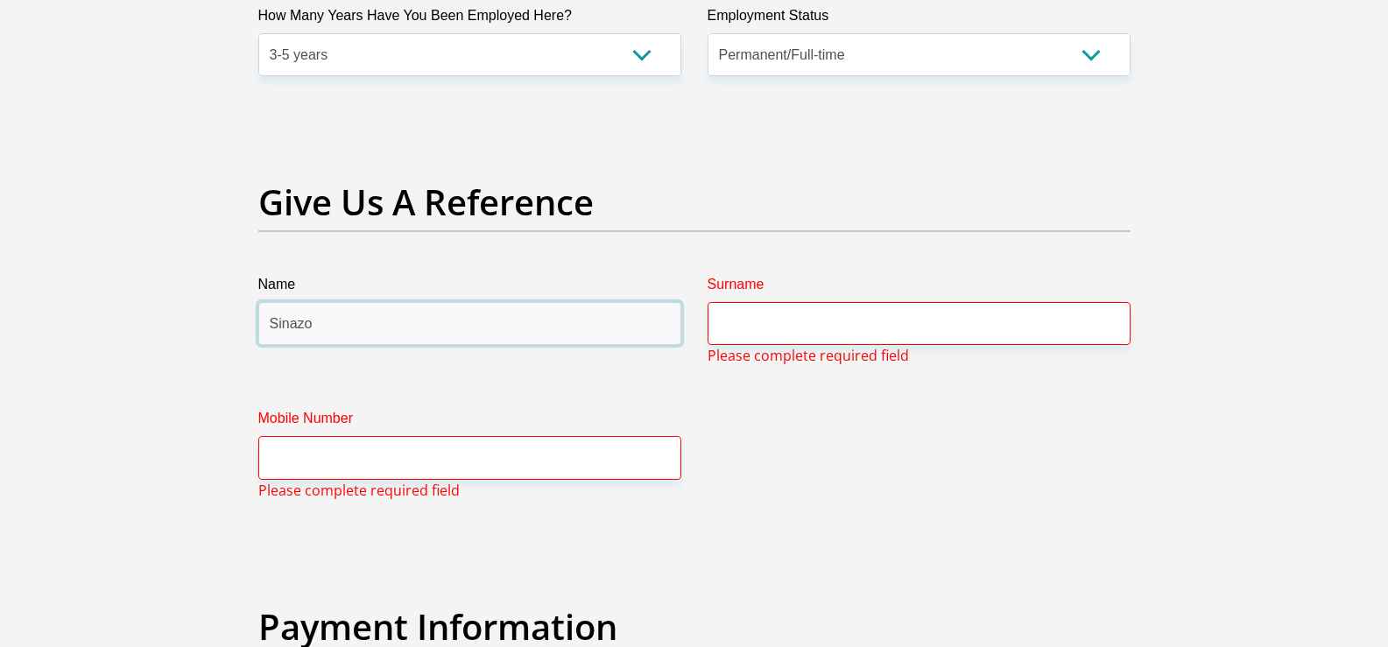
type input "Sinazo"
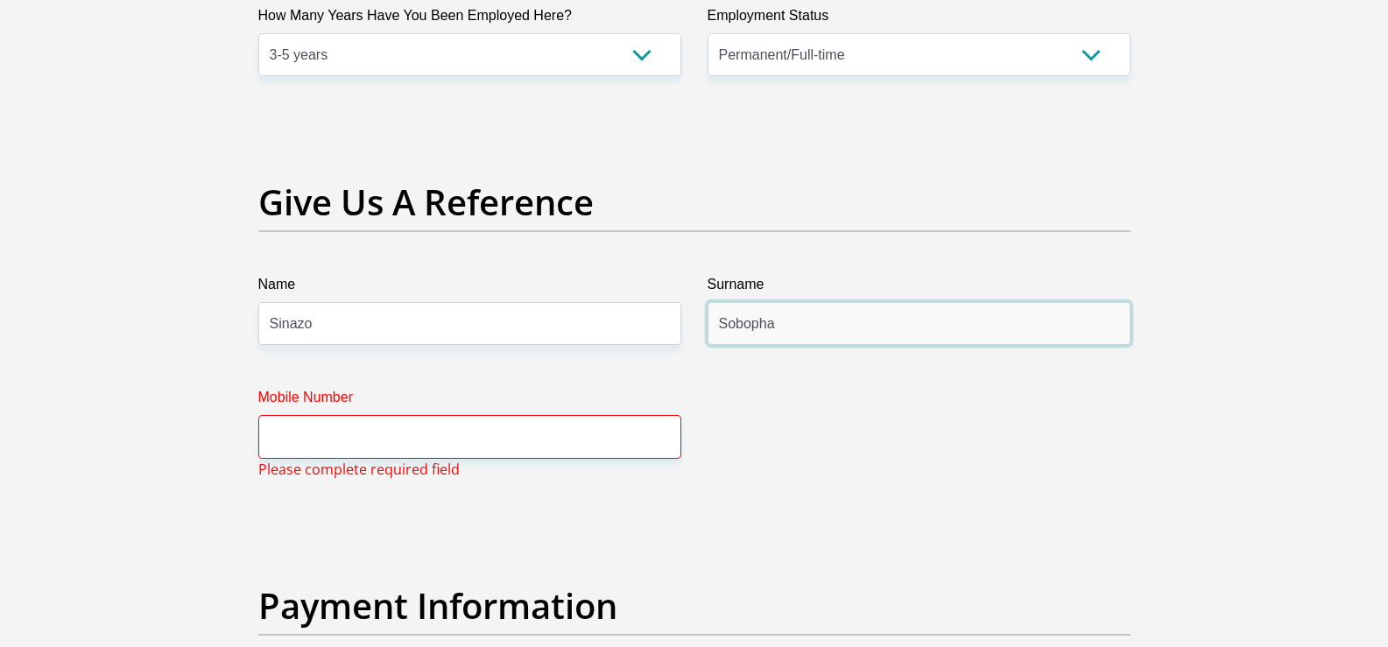
type input "Sobopha"
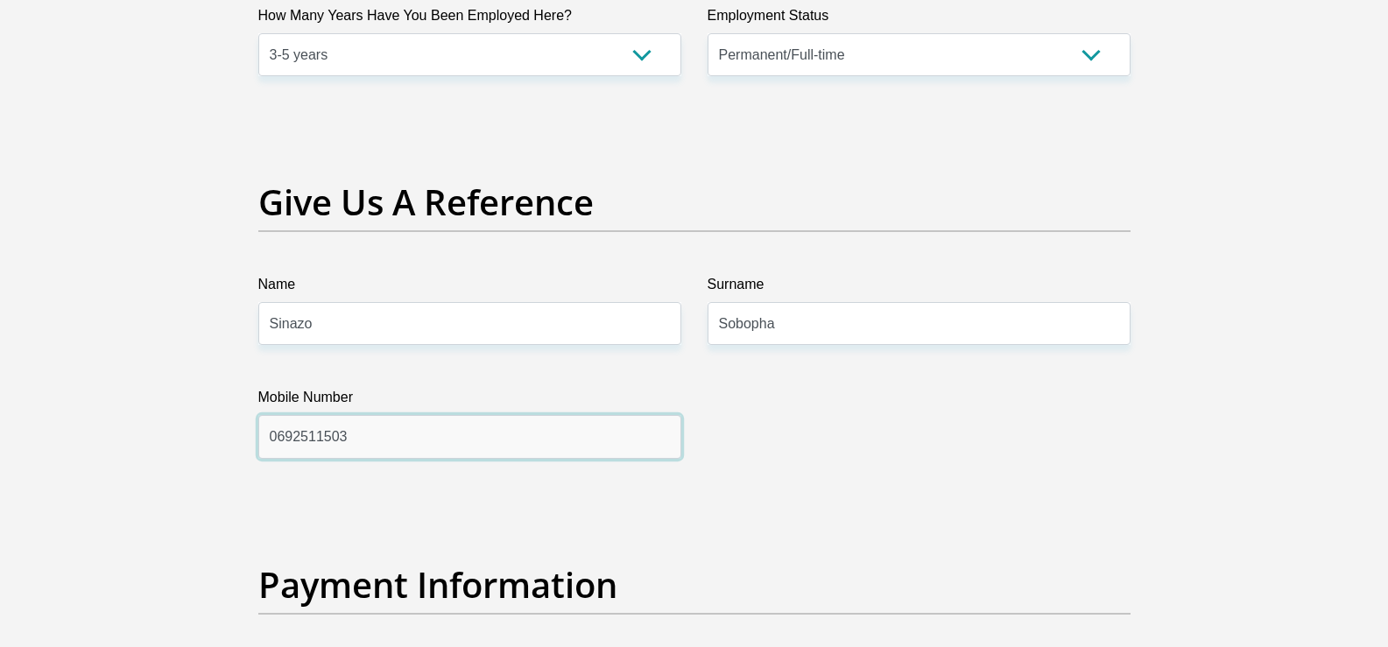
type input "0692511503"
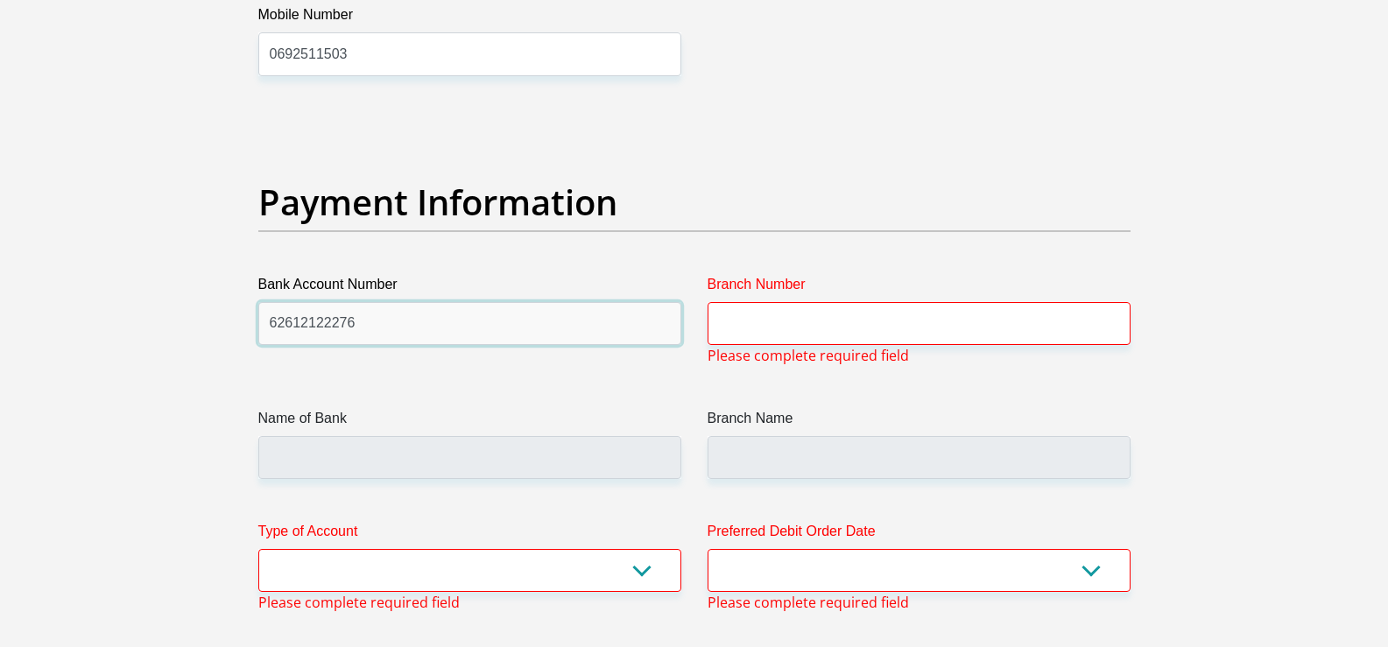
type input "62612122276"
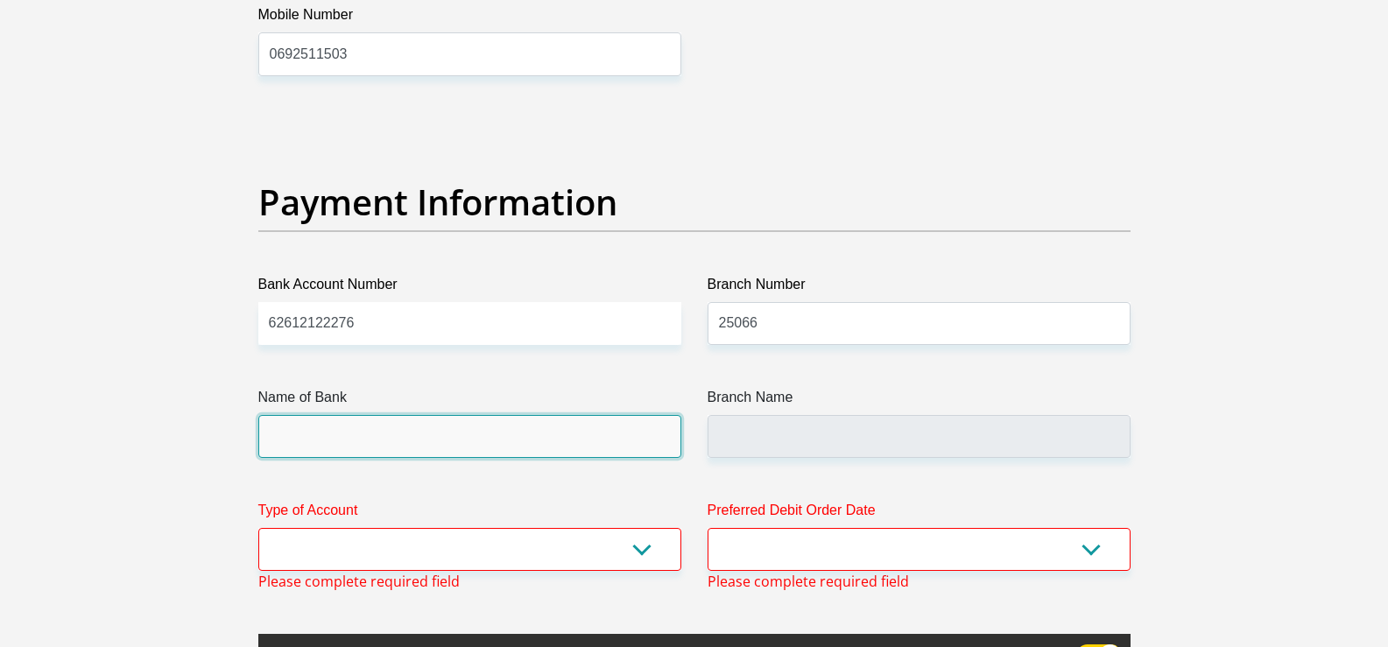
click at [378, 435] on input "Name of Bank" at bounding box center [469, 436] width 423 height 43
drag, startPoint x: 378, startPoint y: 435, endPoint x: 366, endPoint y: 444, distance: 15.1
click at [377, 435] on input "Name of Bank" at bounding box center [469, 436] width 423 height 43
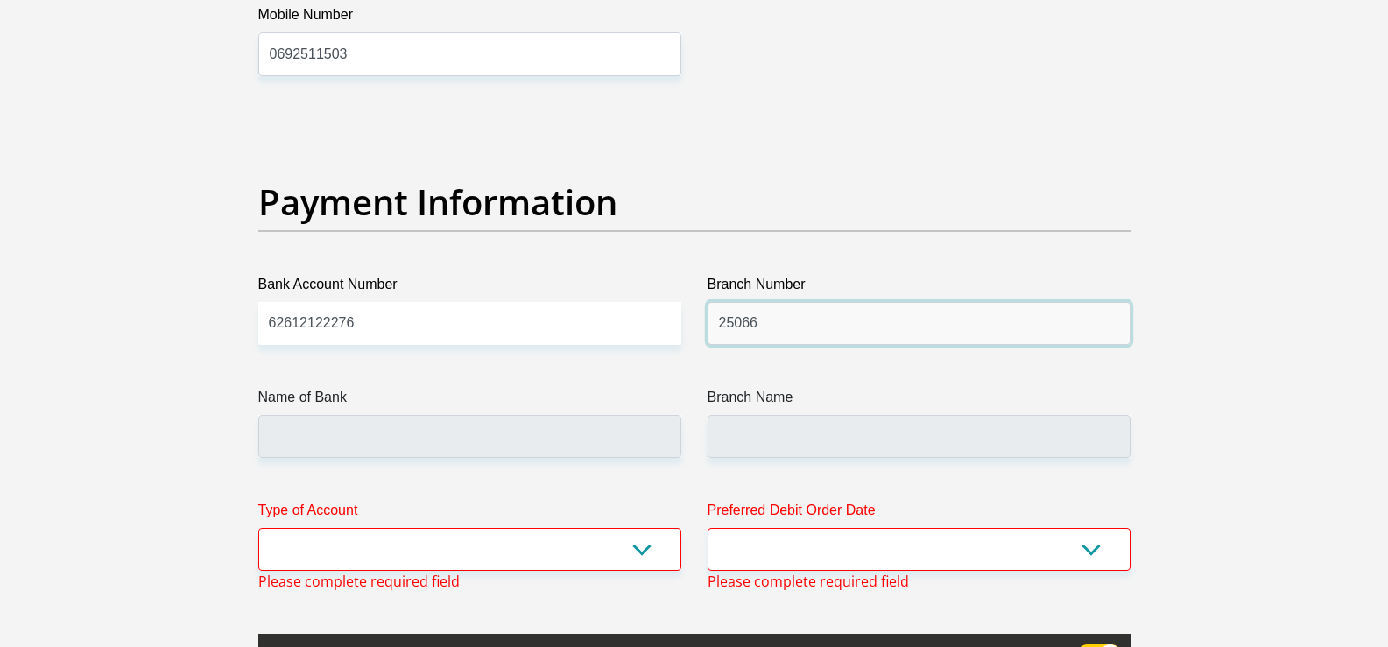
click at [773, 317] on input "25066" at bounding box center [918, 323] width 423 height 43
type input "2"
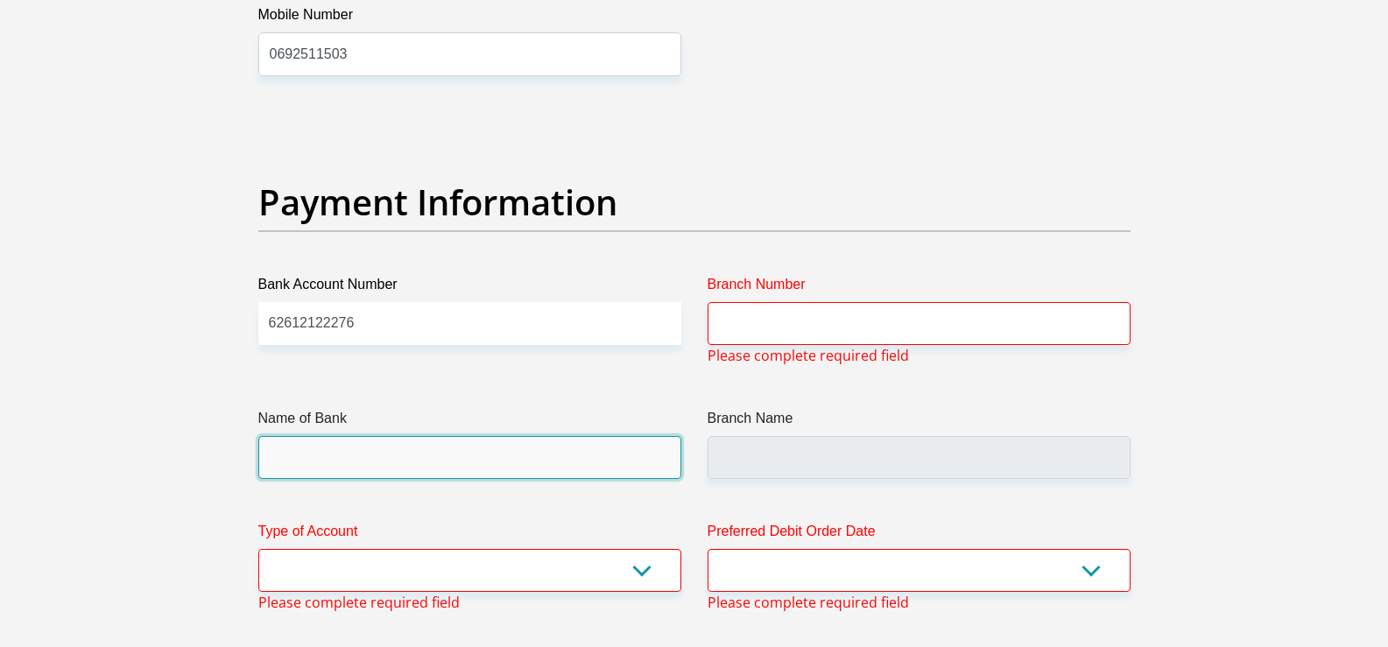
click at [403, 455] on input "Name of Bank" at bounding box center [469, 457] width 423 height 43
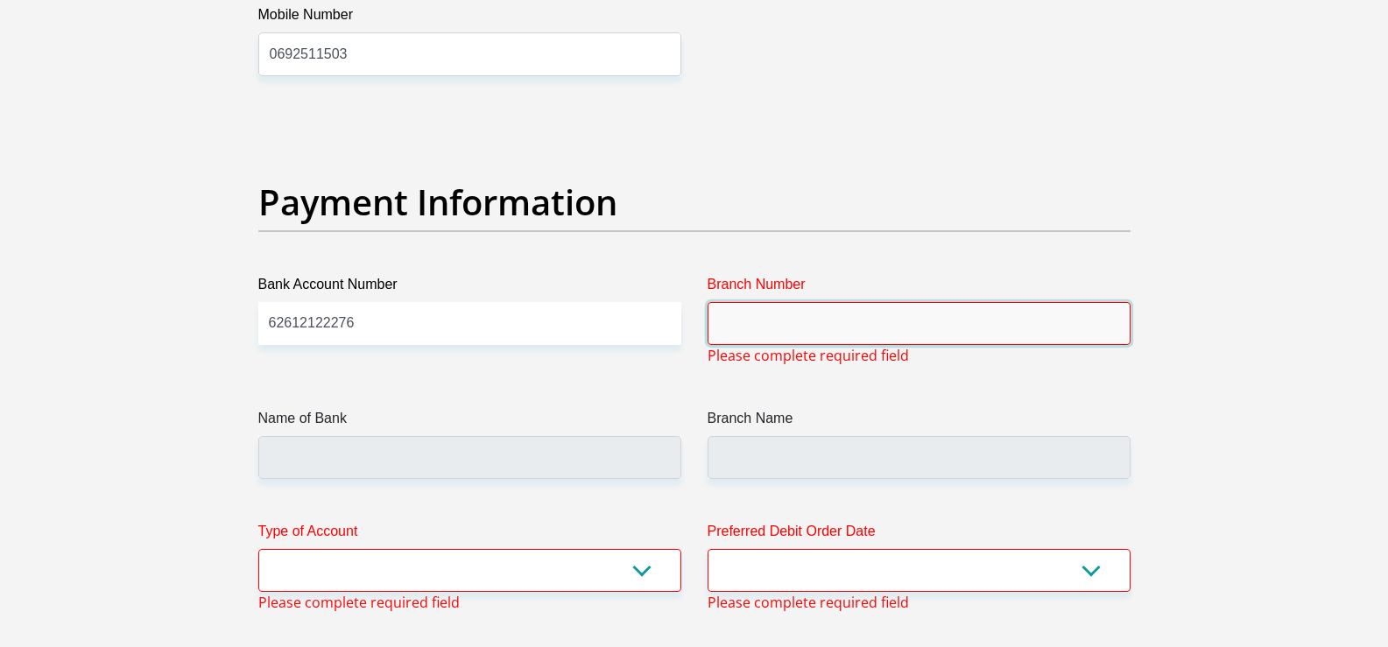
click at [861, 315] on input "Branch Number" at bounding box center [918, 323] width 423 height 43
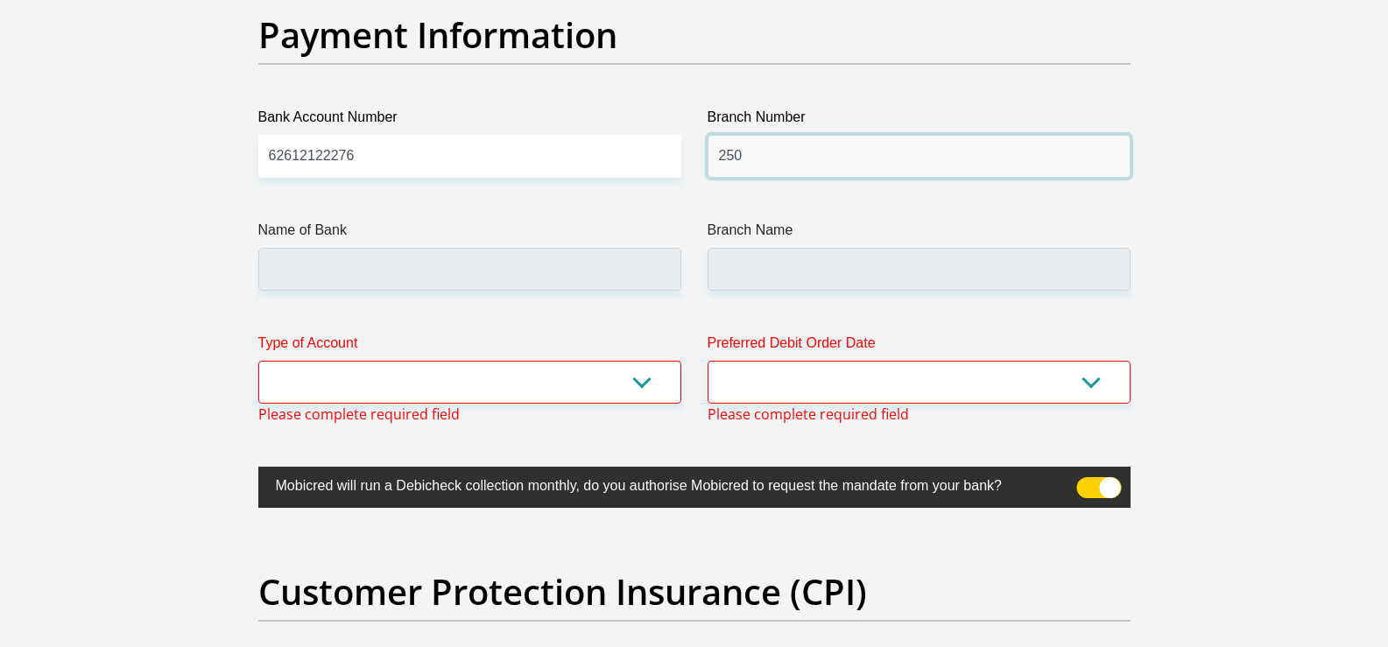
scroll to position [4066, 0]
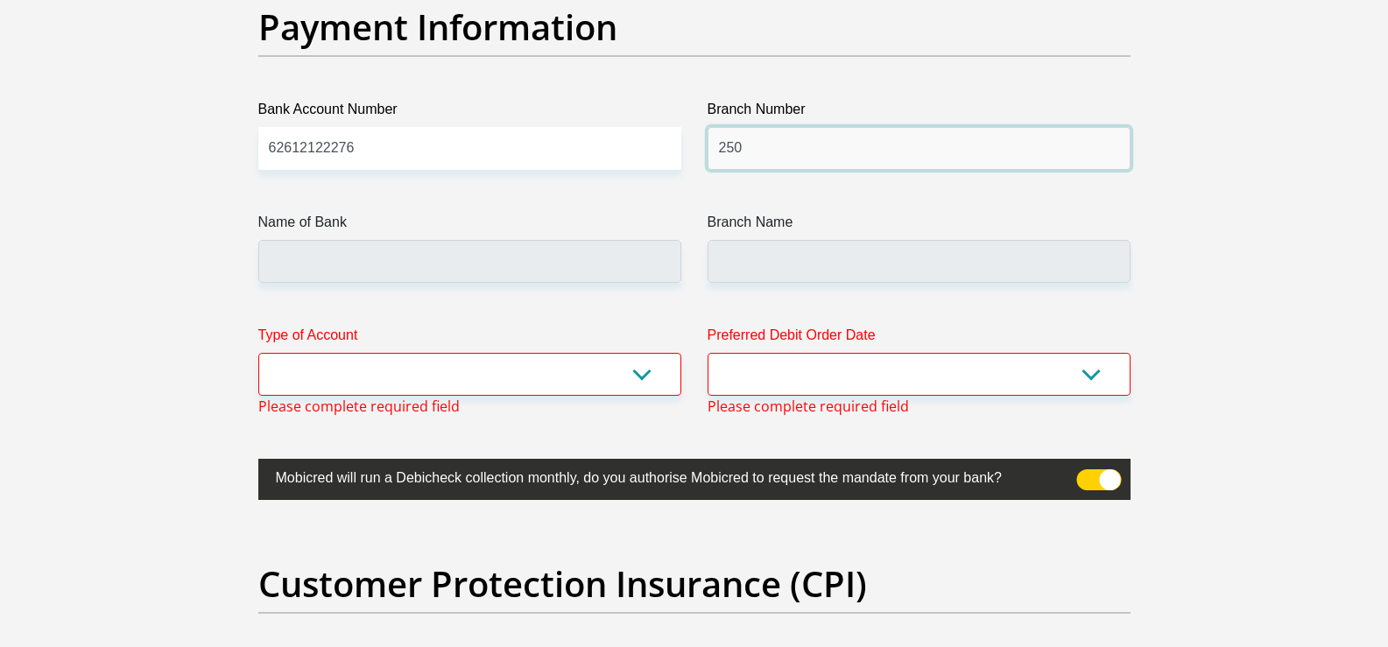
type input "250"
click at [645, 377] on select "Cheque Savings" at bounding box center [469, 374] width 423 height 43
select select "SAV"
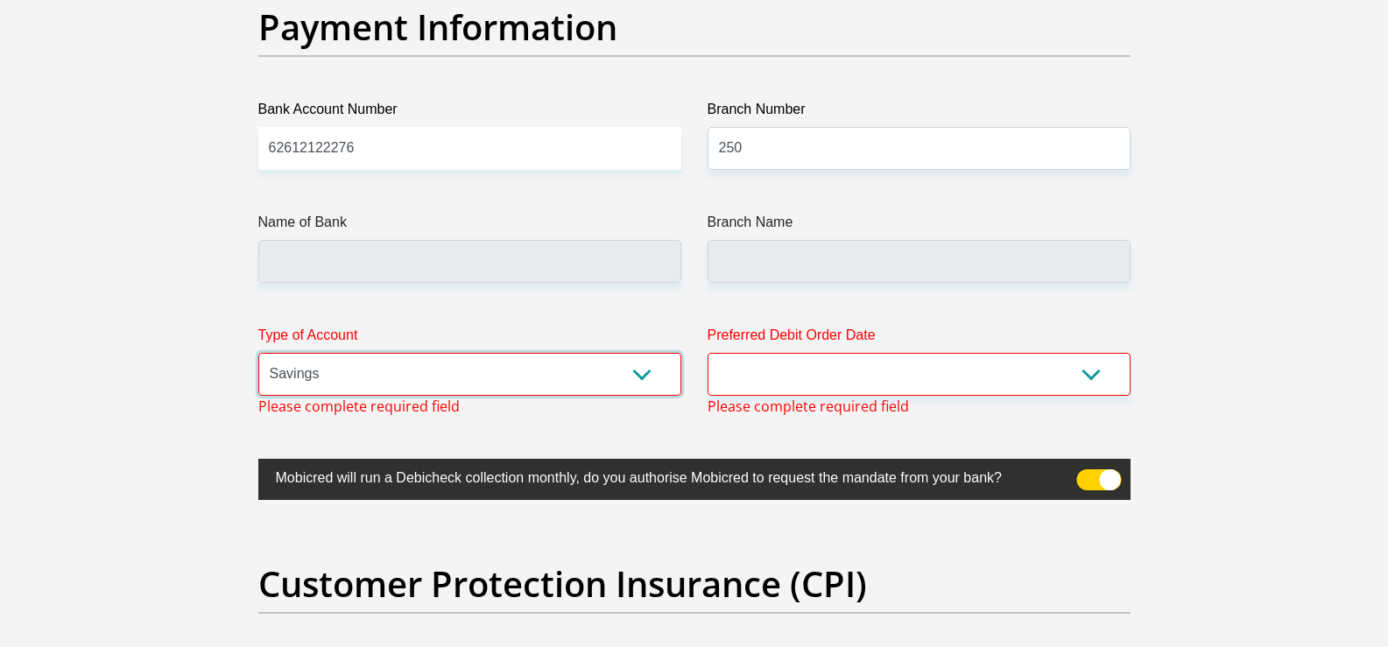
click at [258, 353] on select "Cheque Savings" at bounding box center [469, 374] width 423 height 43
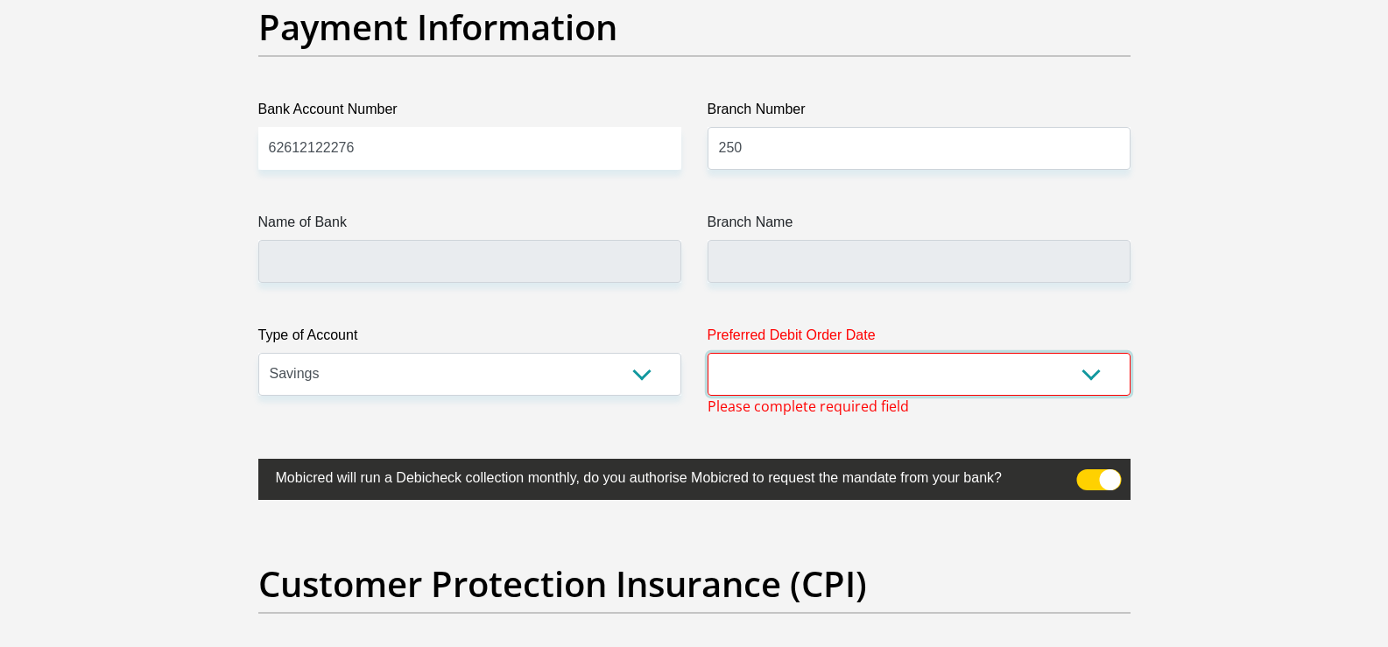
click at [1021, 384] on select "1st 2nd 3rd 4th 5th 7th 18th 19th 20th 21st 22nd 23rd 24th 25th 26th 27th 28th …" at bounding box center [918, 374] width 423 height 43
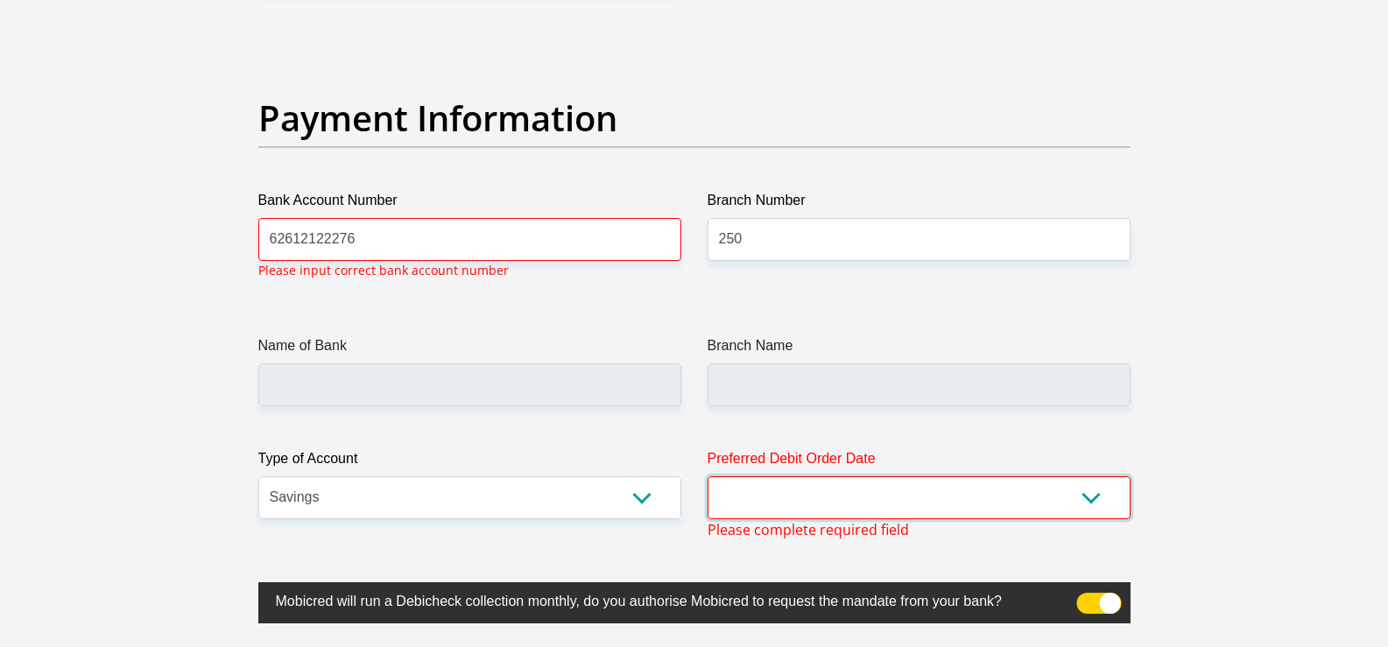
scroll to position [3973, 0]
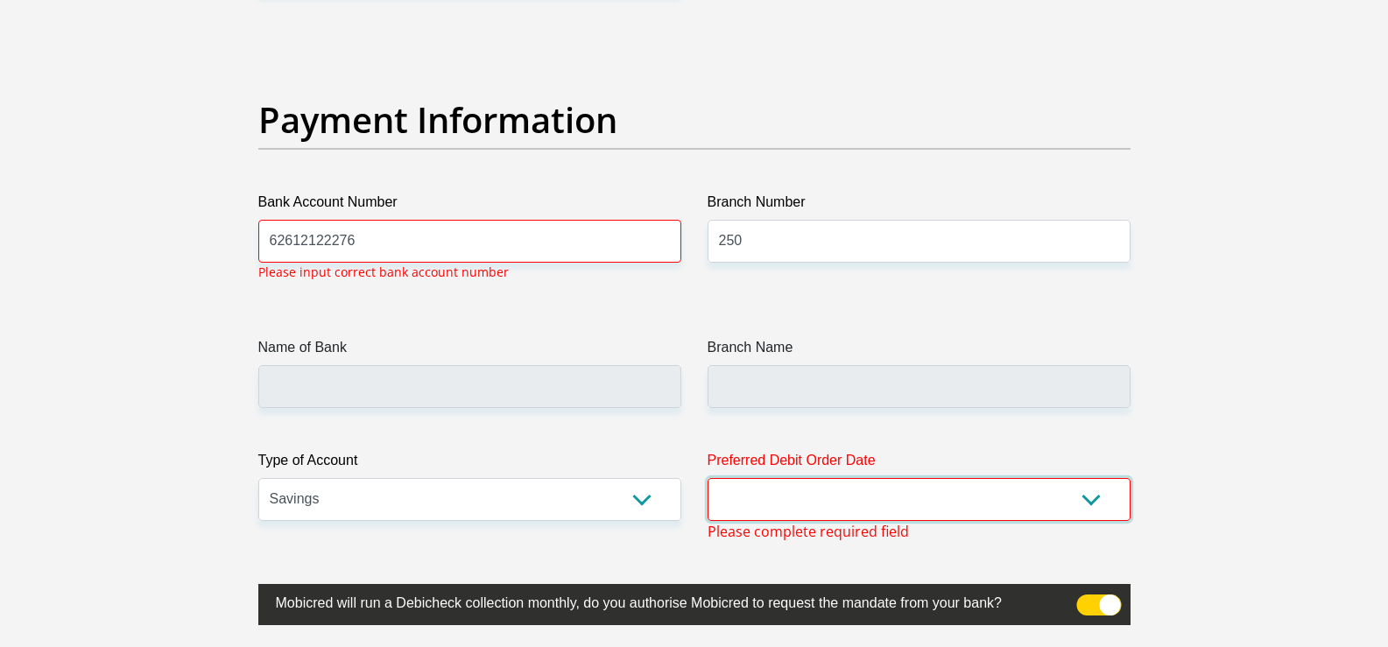
select select "30"
click at [707, 478] on select "1st 2nd 3rd 4th 5th 7th 18th 19th 20th 21st 22nd 23rd 24th 25th 26th 27th 28th …" at bounding box center [918, 499] width 423 height 43
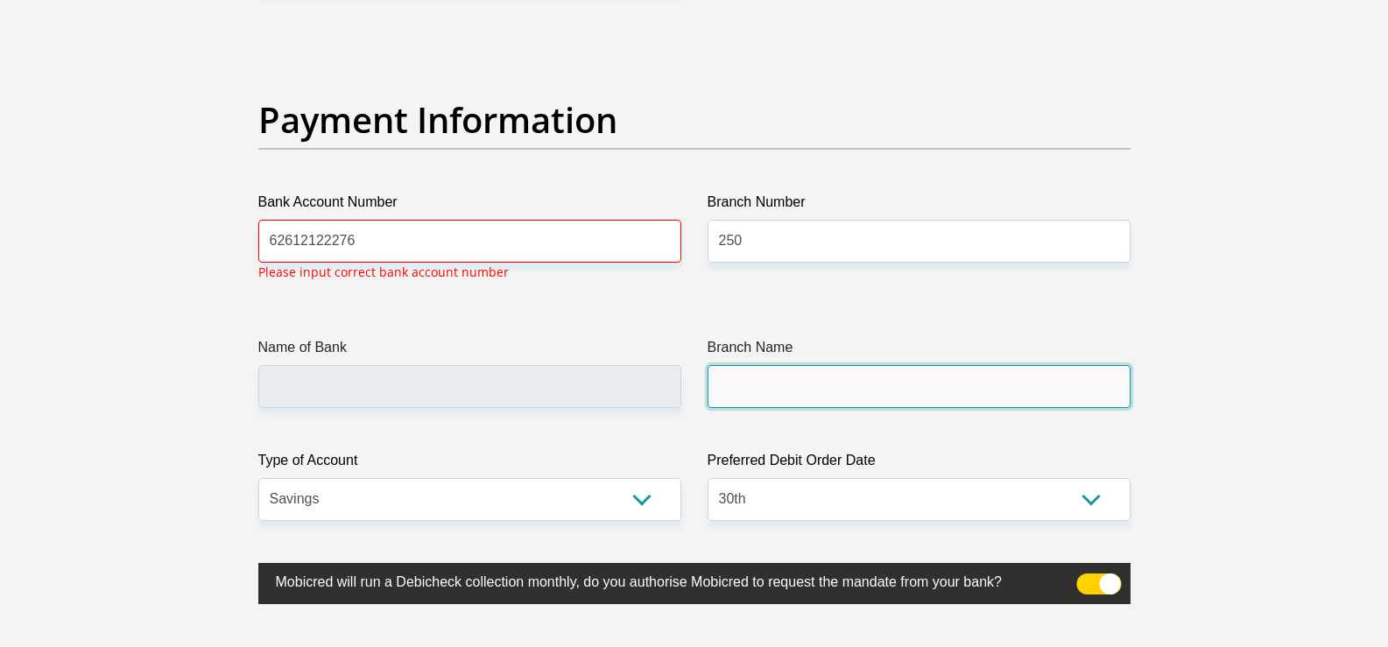
click at [792, 377] on input "Branch Name" at bounding box center [918, 386] width 423 height 43
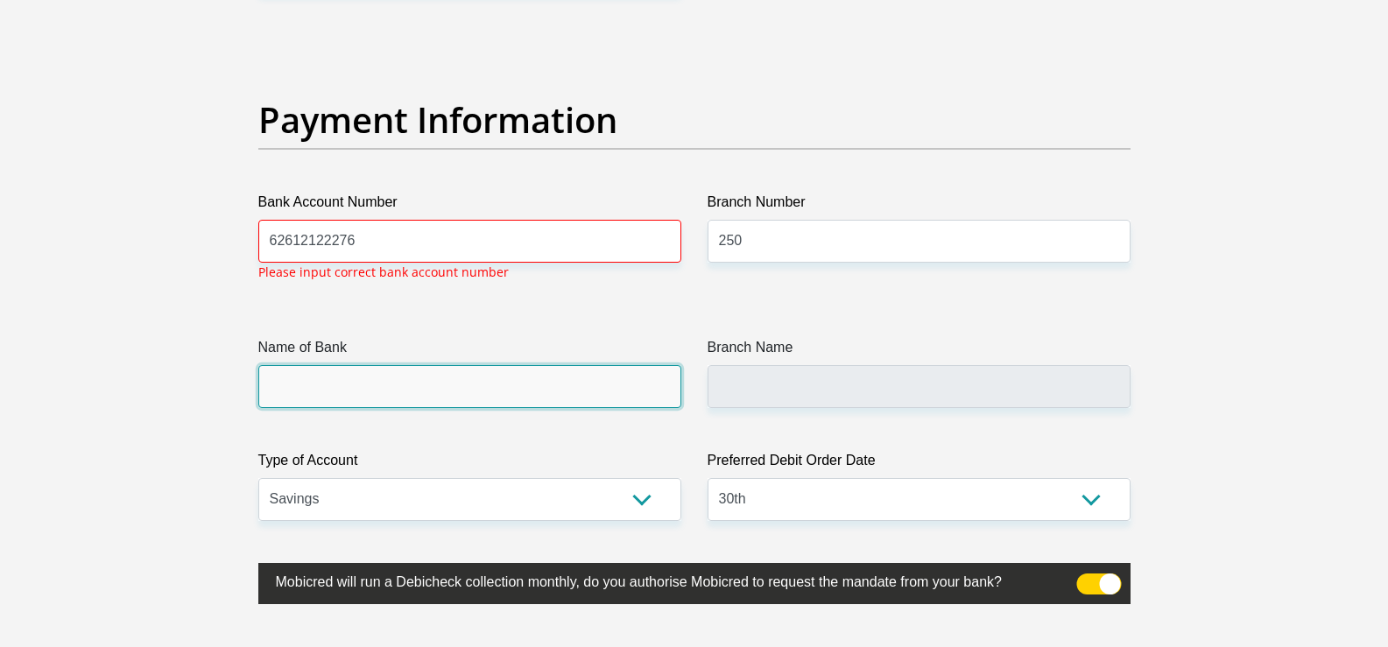
click at [416, 384] on input "Name of Bank" at bounding box center [469, 386] width 423 height 43
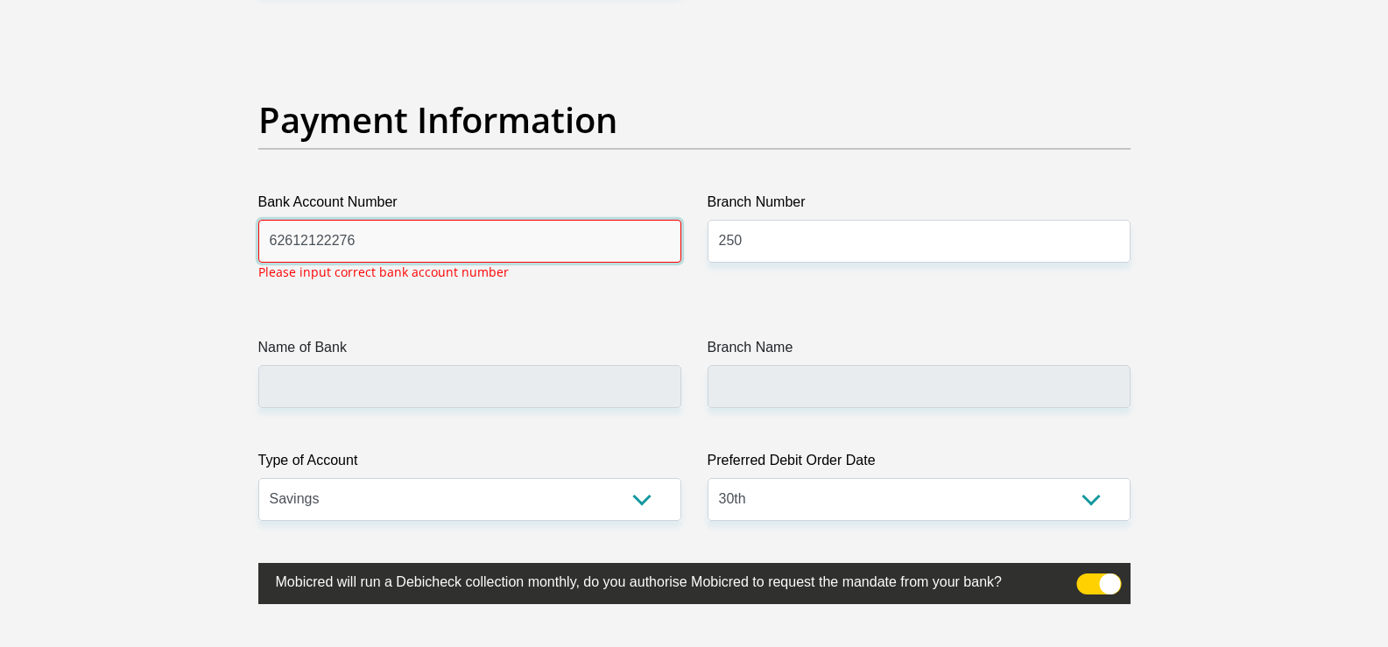
click at [439, 236] on input "62612122276" at bounding box center [469, 241] width 423 height 43
type input "6"
click at [439, 236] on input "62612122276" at bounding box center [469, 241] width 423 height 43
click at [453, 235] on input "62612122276" at bounding box center [469, 241] width 423 height 43
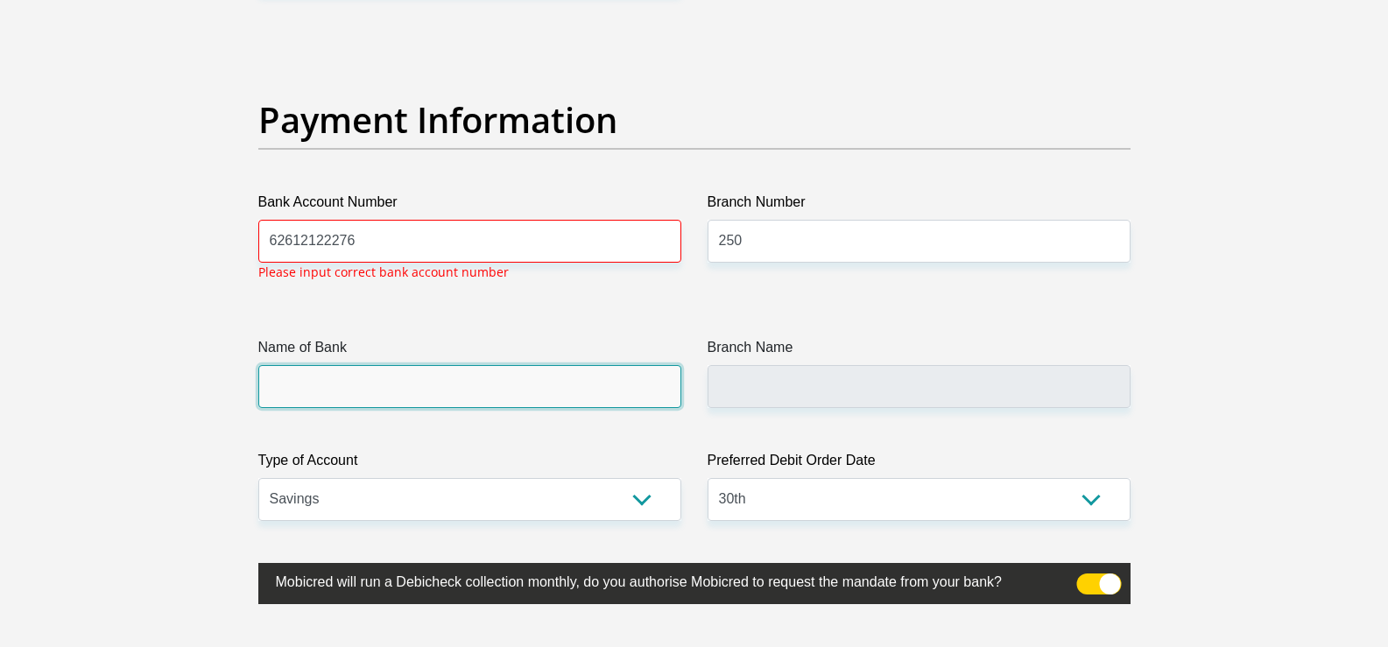
click at [362, 369] on input "Name of Bank" at bounding box center [469, 386] width 423 height 43
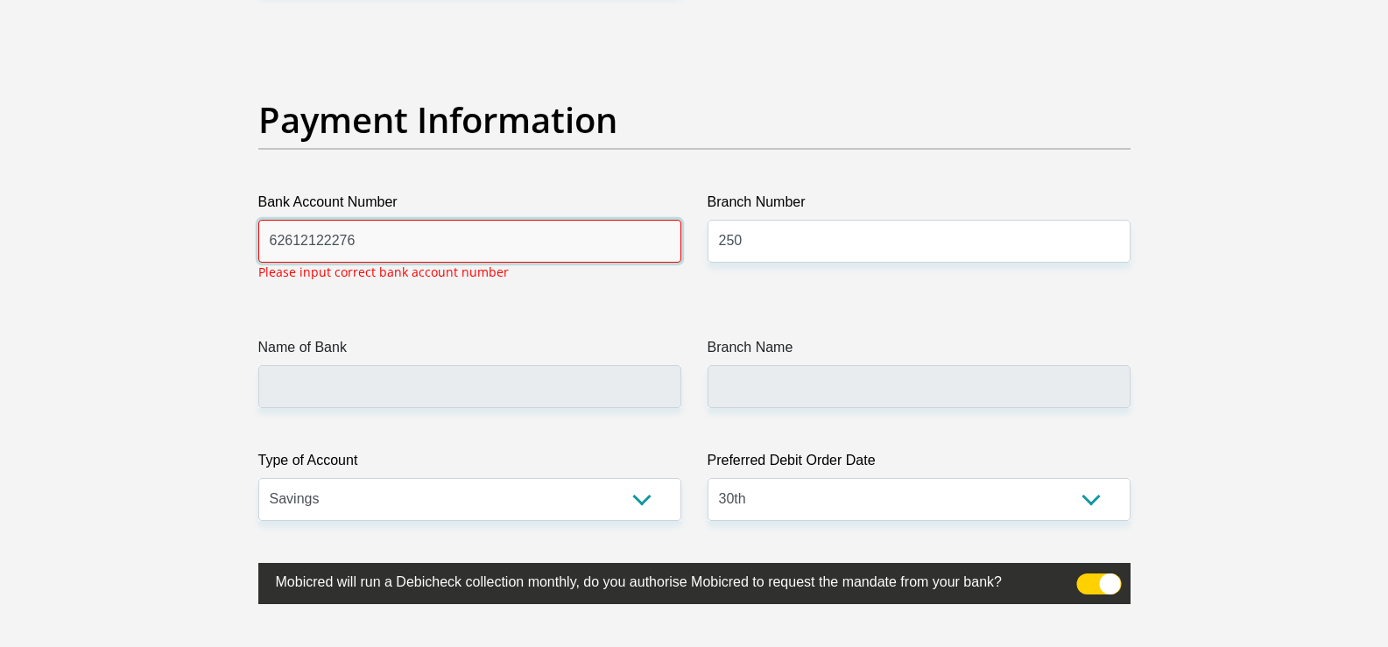
click at [412, 232] on input "62612122276" at bounding box center [469, 241] width 423 height 43
type input "6"
type input "62612122276"
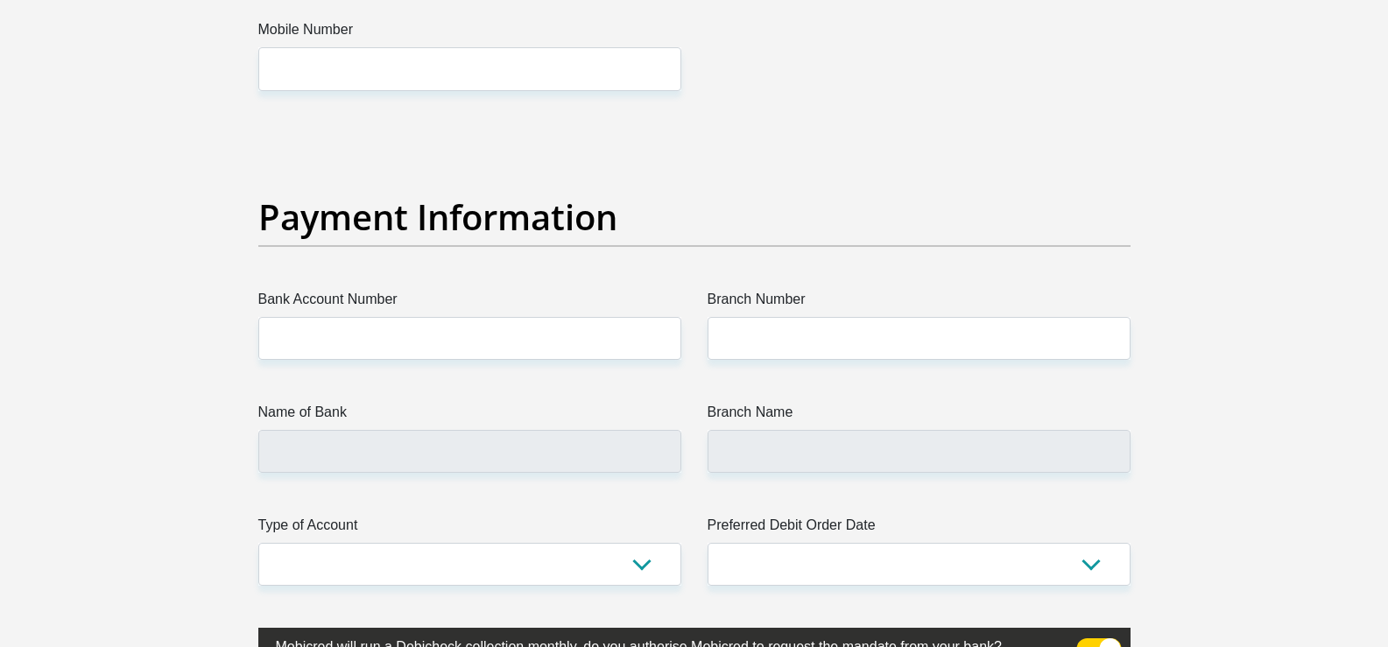
scroll to position [3886, 0]
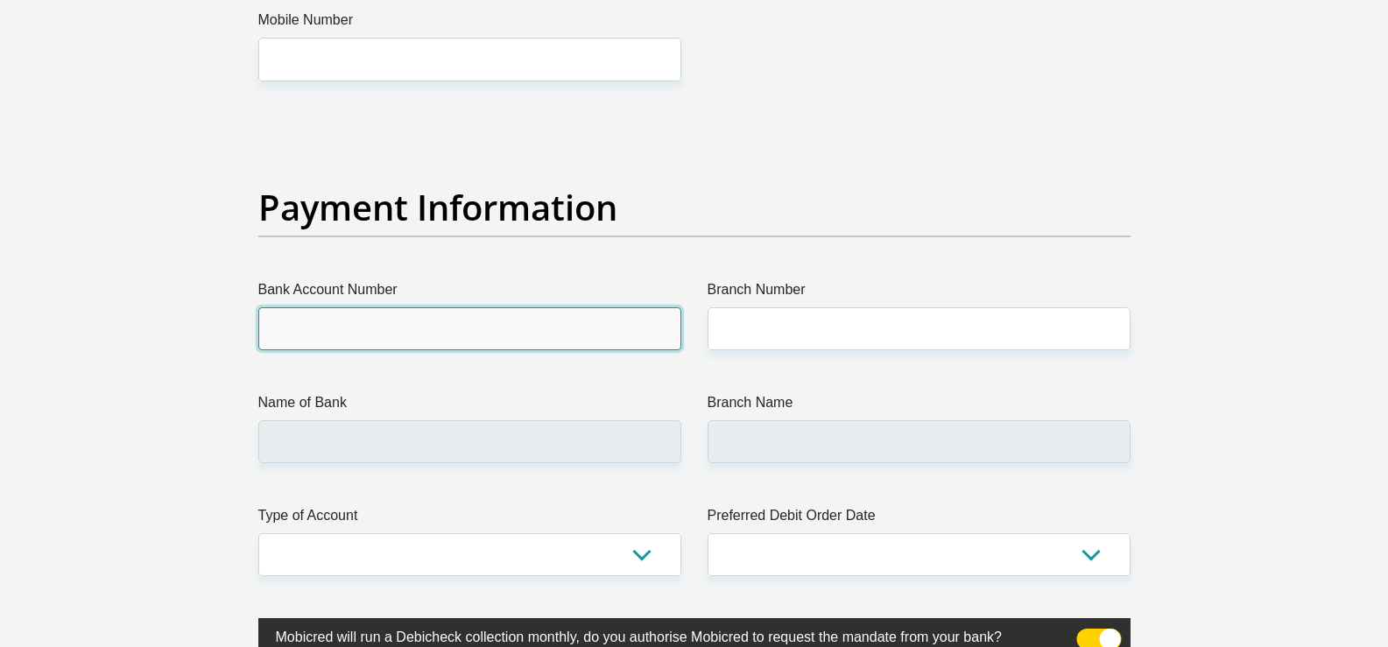
click at [315, 345] on input "Bank Account Number" at bounding box center [469, 328] width 423 height 43
type input "62612122276"
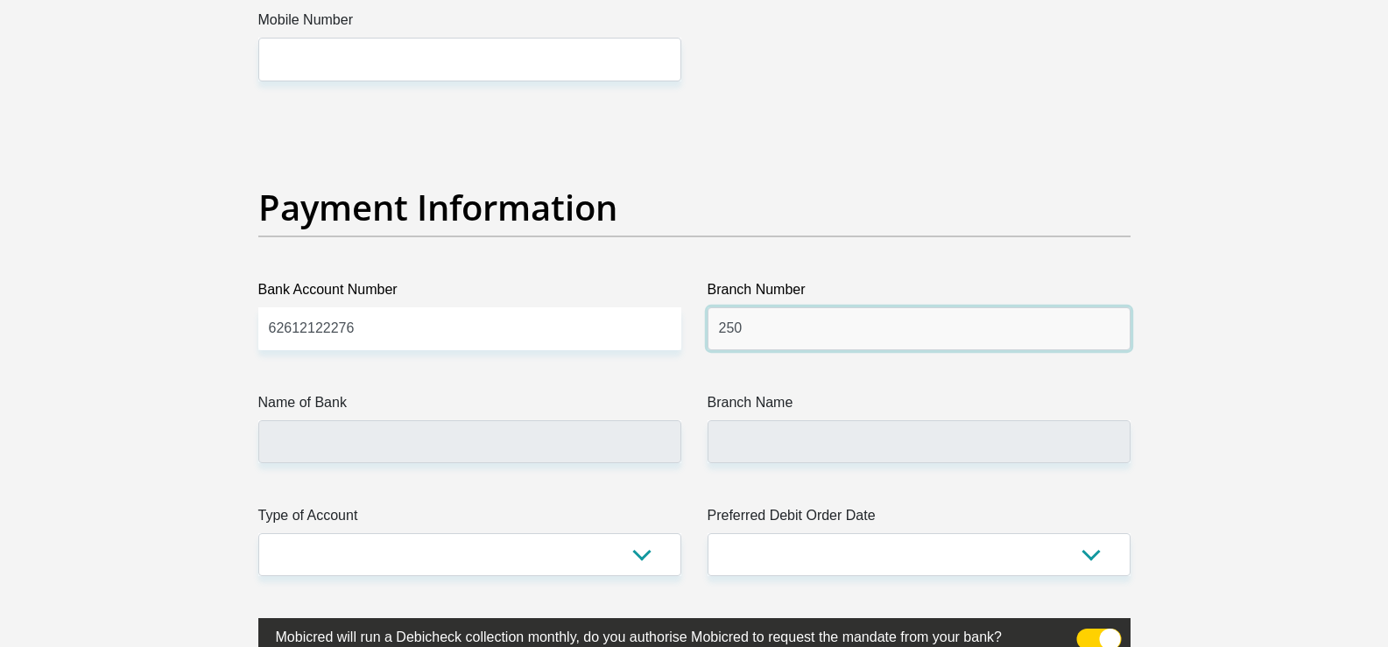
type input "250"
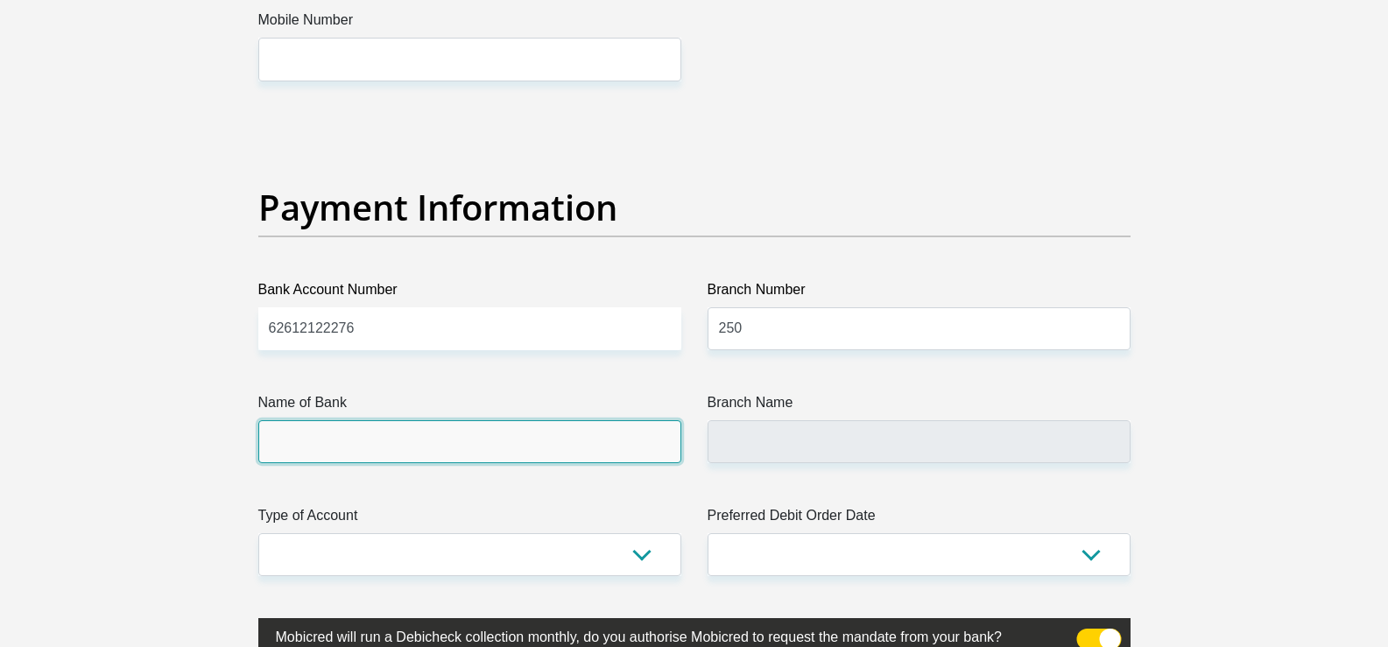
click at [321, 446] on input "Name of Bank" at bounding box center [469, 441] width 423 height 43
click at [318, 446] on input "Name of Bank" at bounding box center [469, 441] width 423 height 43
click at [328, 430] on input "Name of Bank" at bounding box center [469, 441] width 423 height 43
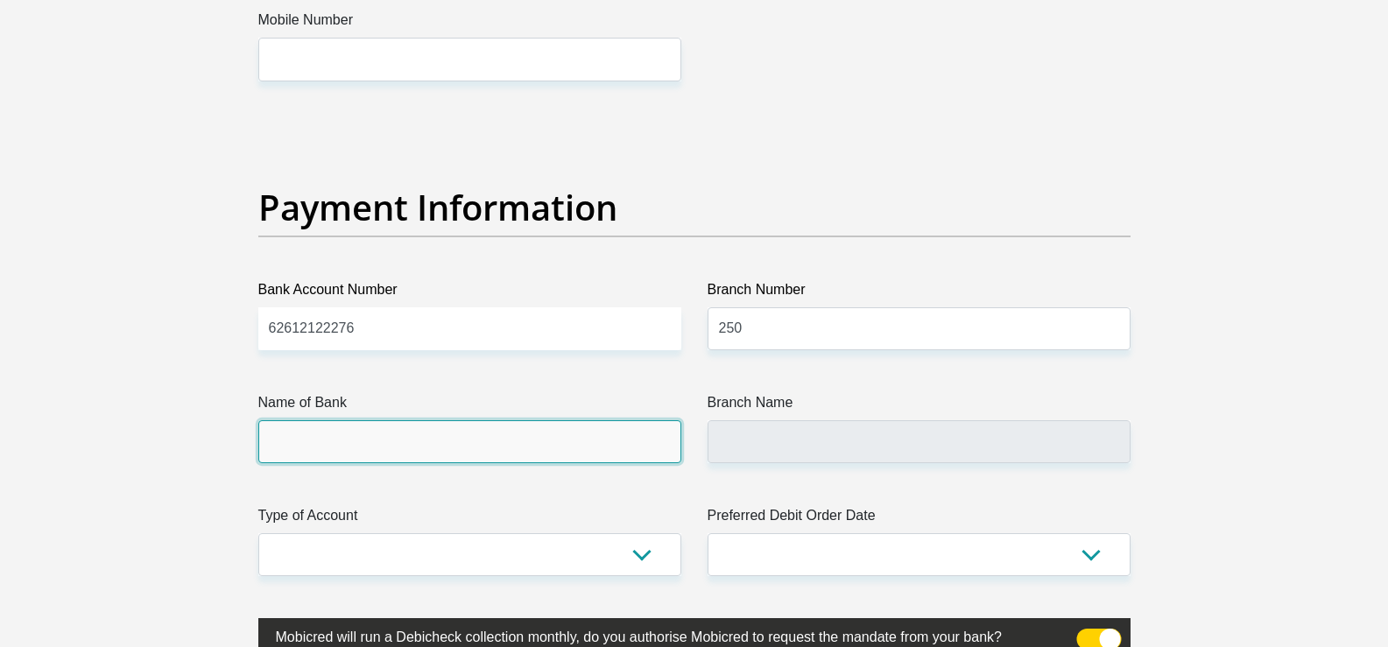
click at [328, 430] on input "Name of Bank" at bounding box center [469, 441] width 423 height 43
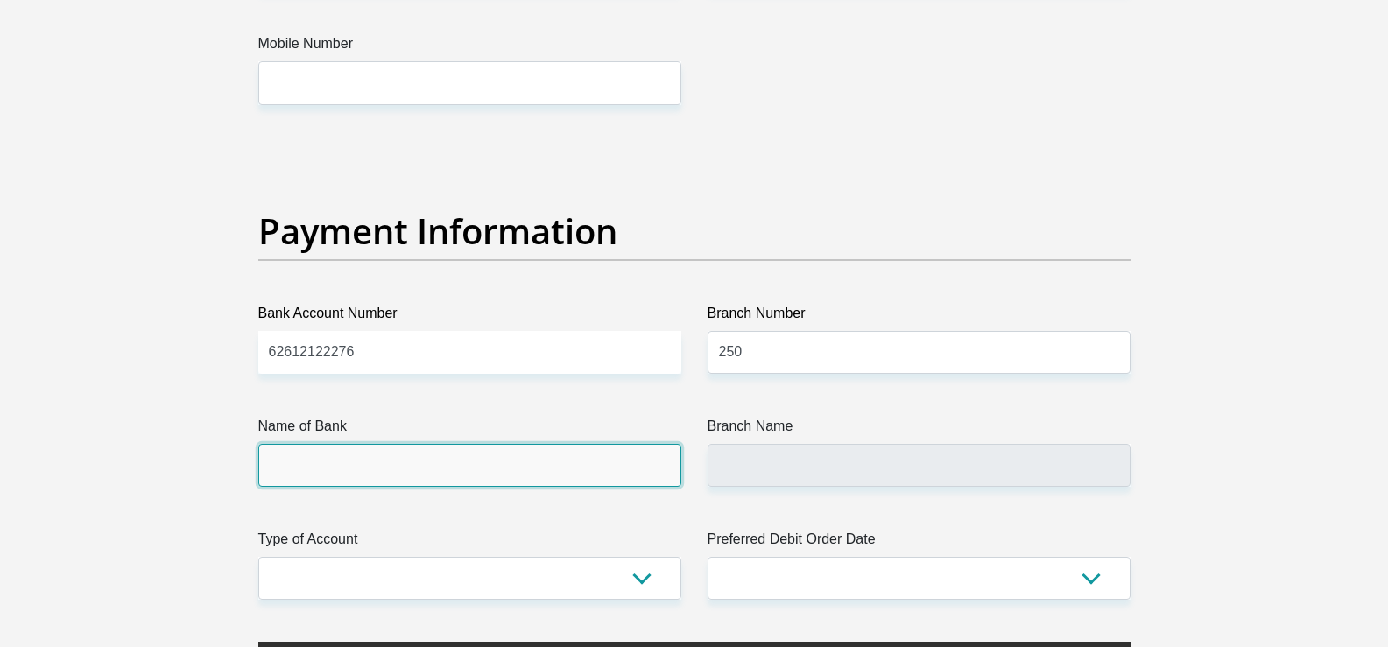
scroll to position [3973, 0]
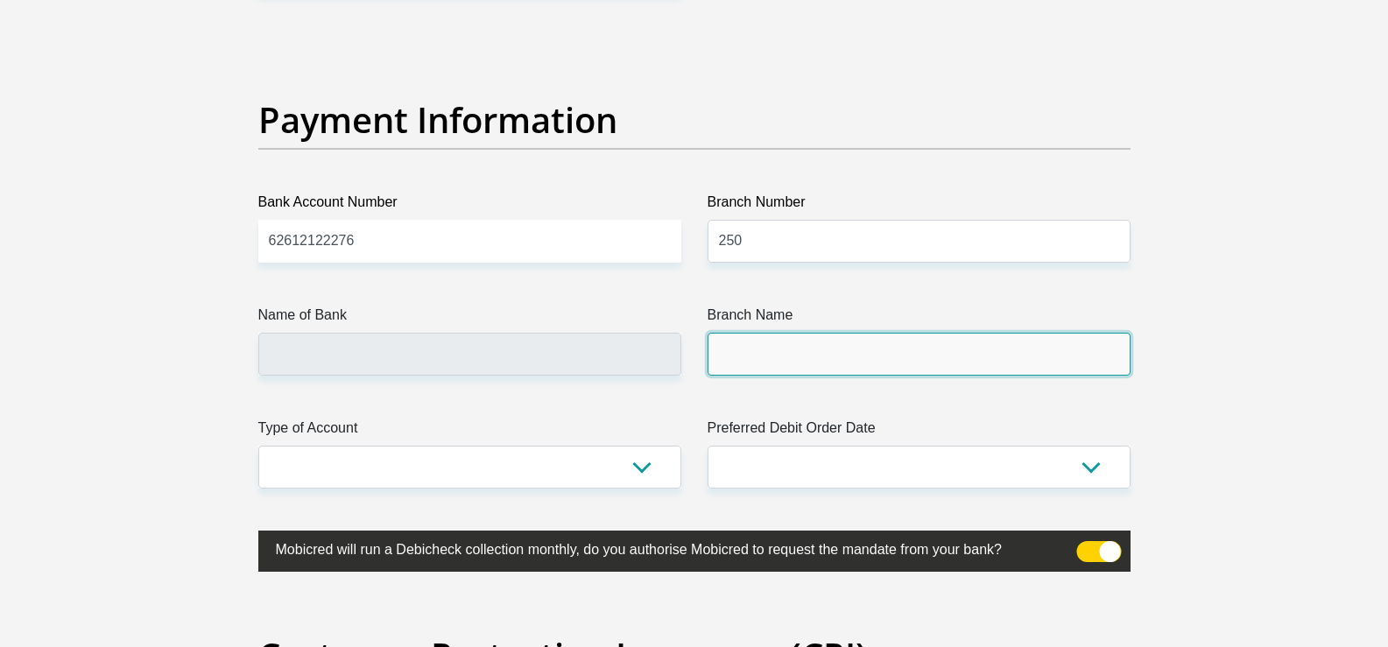
click at [831, 358] on input "Branch Name" at bounding box center [918, 354] width 423 height 43
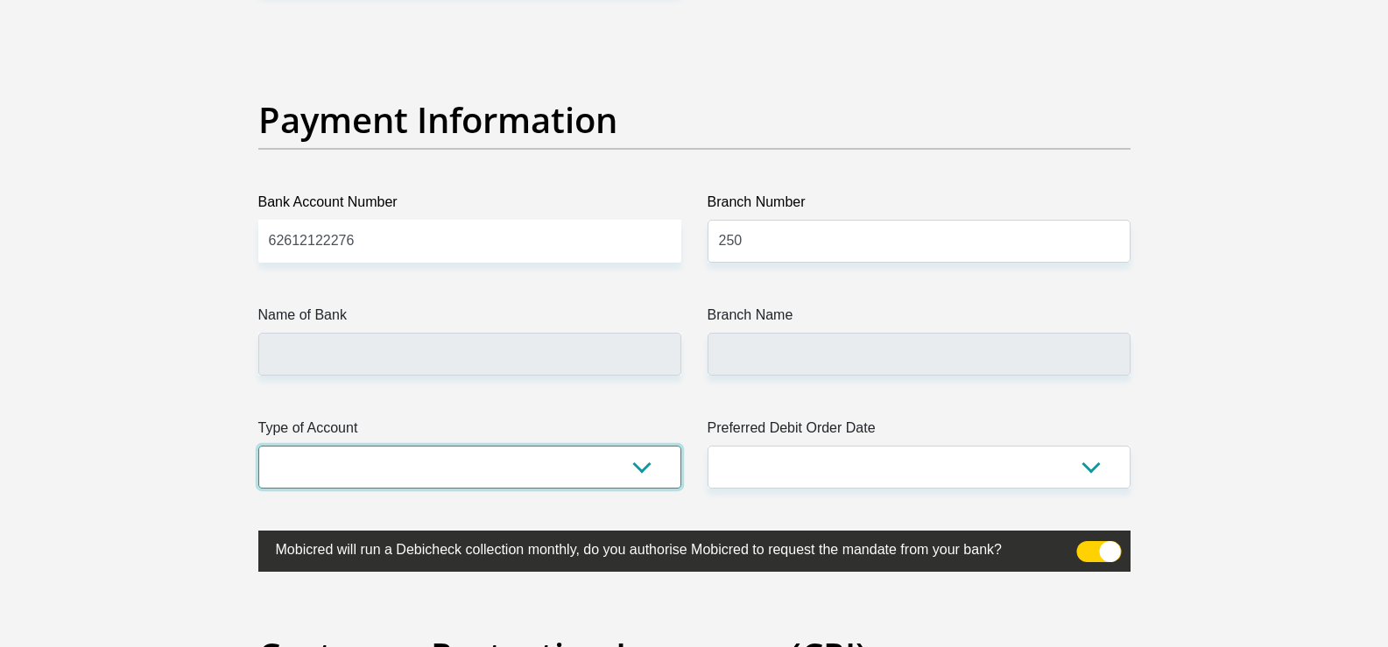
click at [634, 480] on select "Cheque Savings" at bounding box center [469, 467] width 423 height 43
select select "SAV"
click at [258, 446] on select "Cheque Savings" at bounding box center [469, 467] width 423 height 43
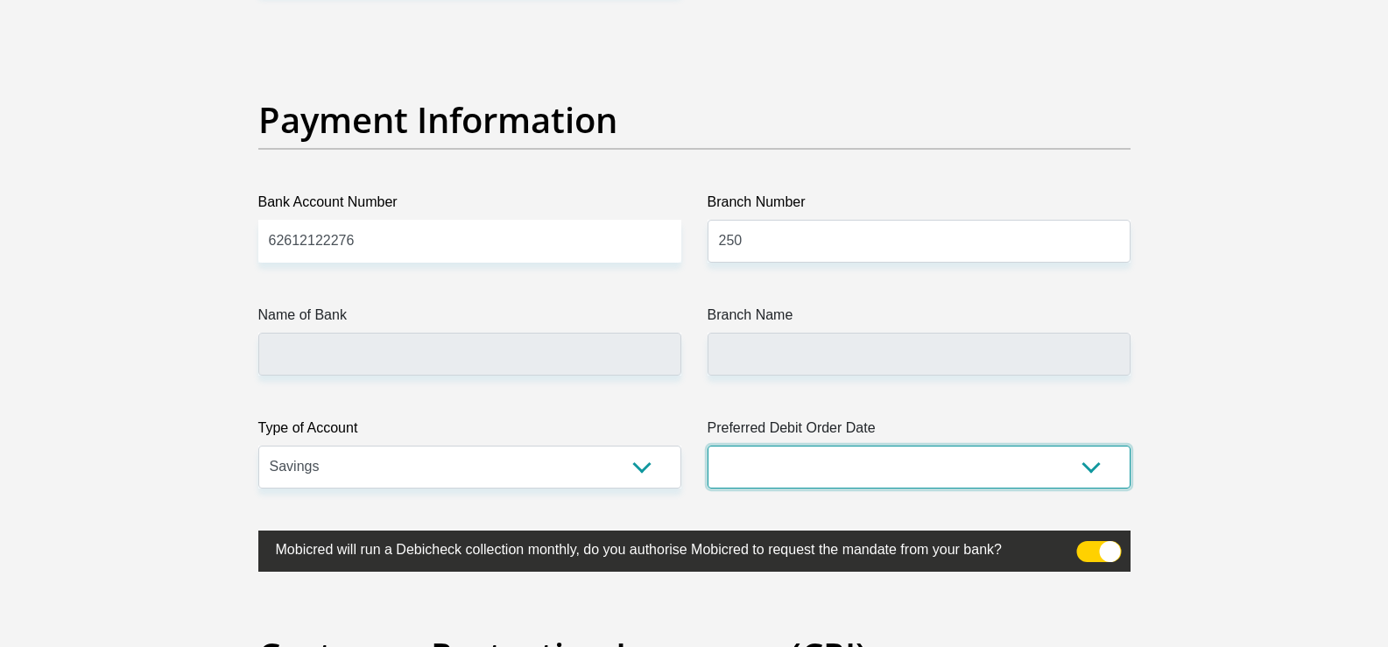
click at [833, 466] on select "1st 2nd 3rd 4th 5th 7th 18th 19th 20th 21st 22nd 23rd 24th 25th 26th 27th 28th …" at bounding box center [918, 467] width 423 height 43
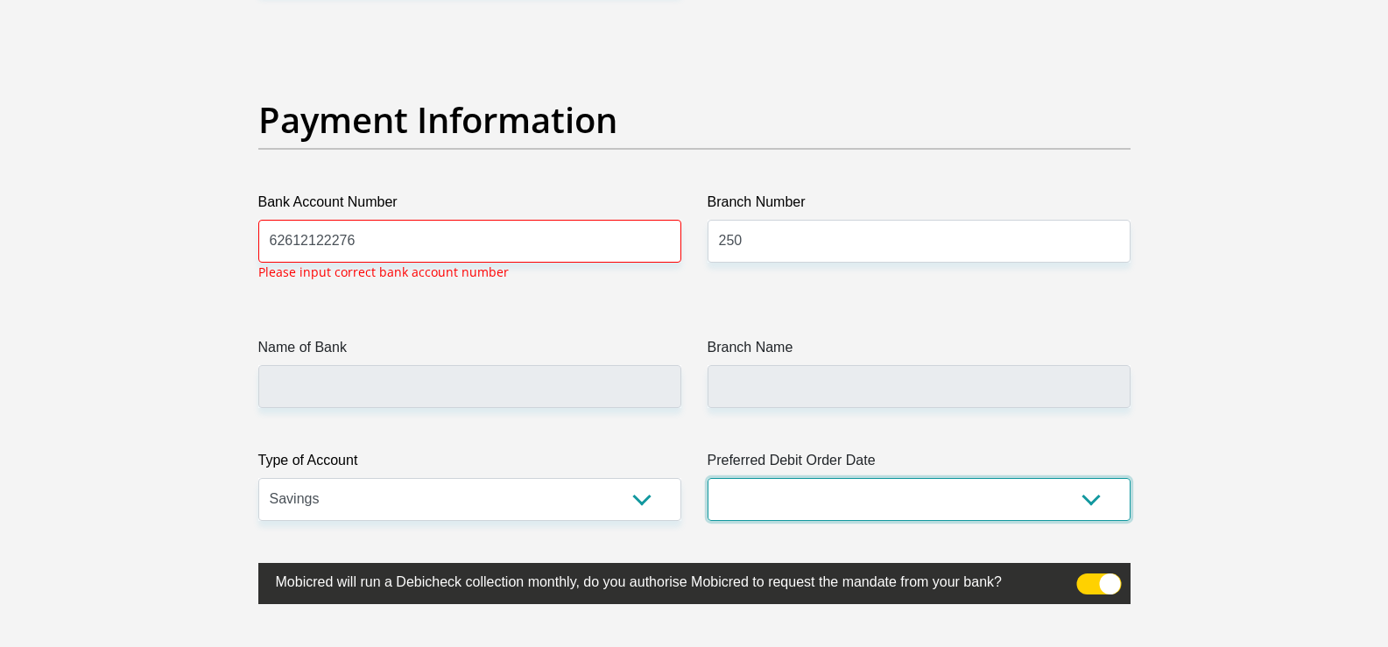
select select "30"
click at [707, 478] on select "1st 2nd 3rd 4th 5th 7th 18th 19th 20th 21st 22nd 23rd 24th 25th 26th 27th 28th …" at bounding box center [918, 499] width 423 height 43
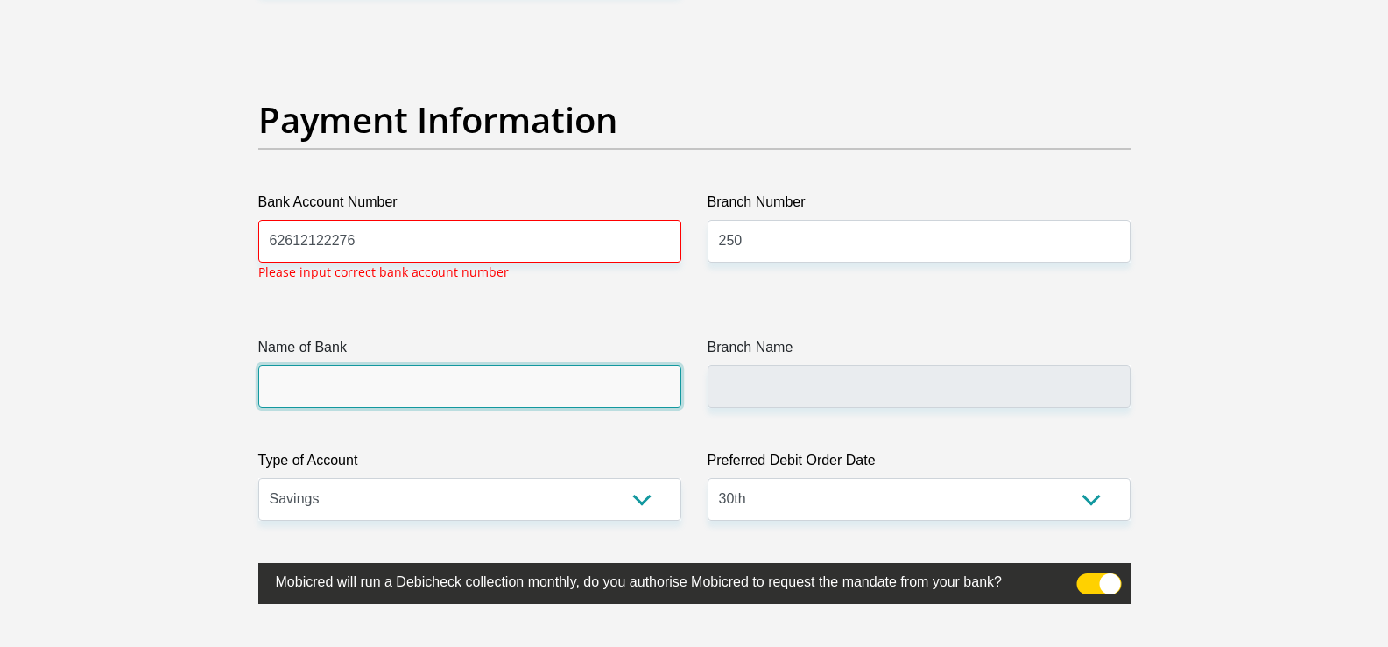
click at [487, 377] on input "Name of Bank" at bounding box center [469, 386] width 423 height 43
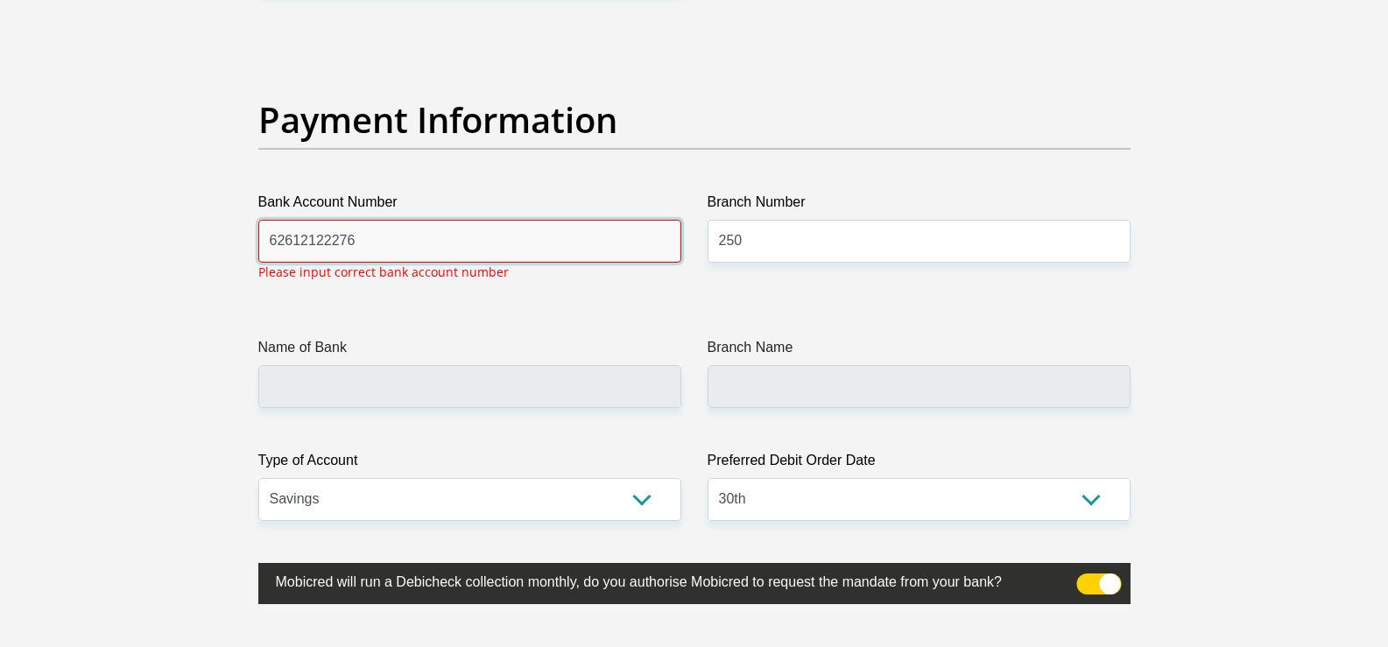
click at [439, 239] on input "62612122276" at bounding box center [469, 241] width 423 height 43
type input "62612122276"
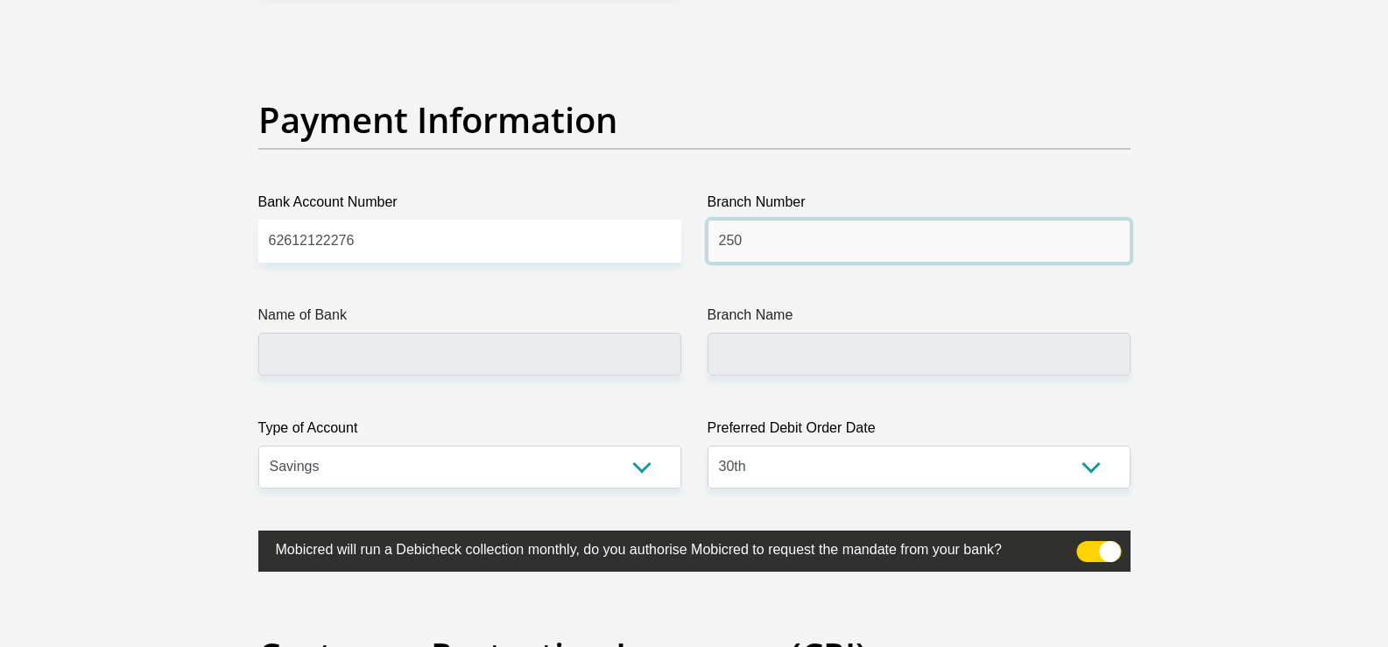
click at [806, 230] on input "250" at bounding box center [918, 241] width 423 height 43
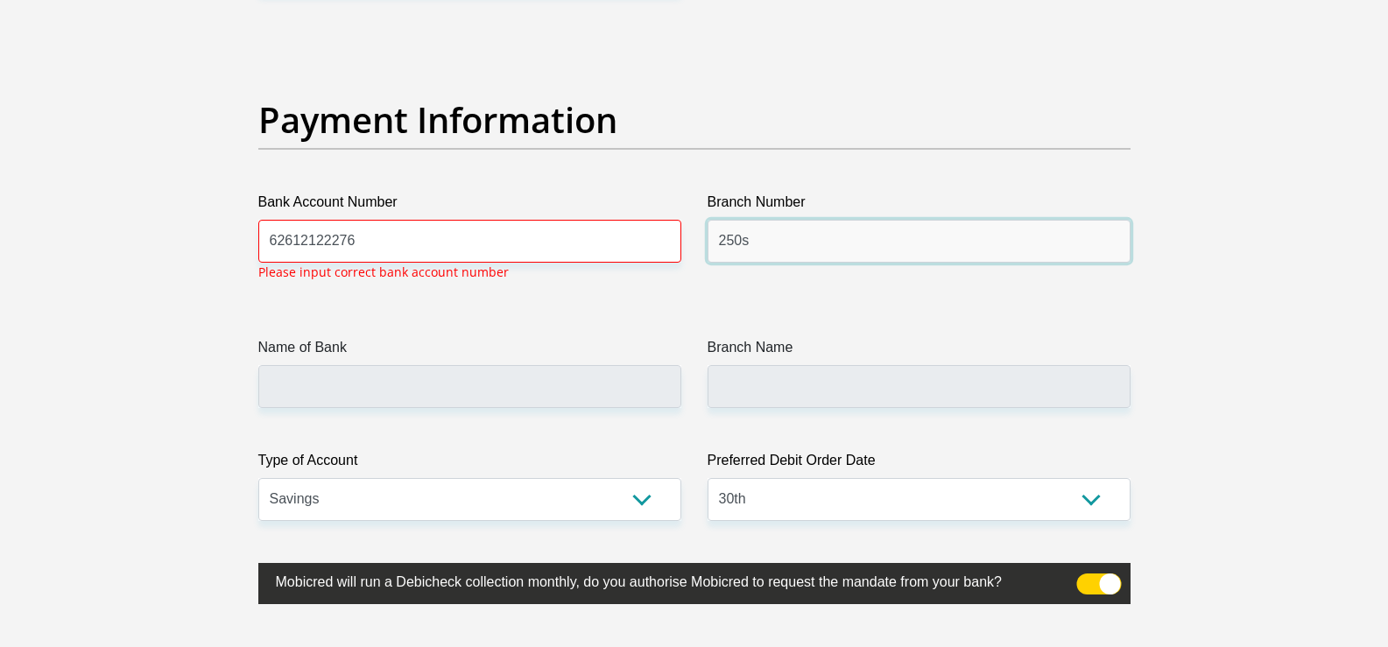
type input "250"
